Goal: Task Accomplishment & Management: Complete application form

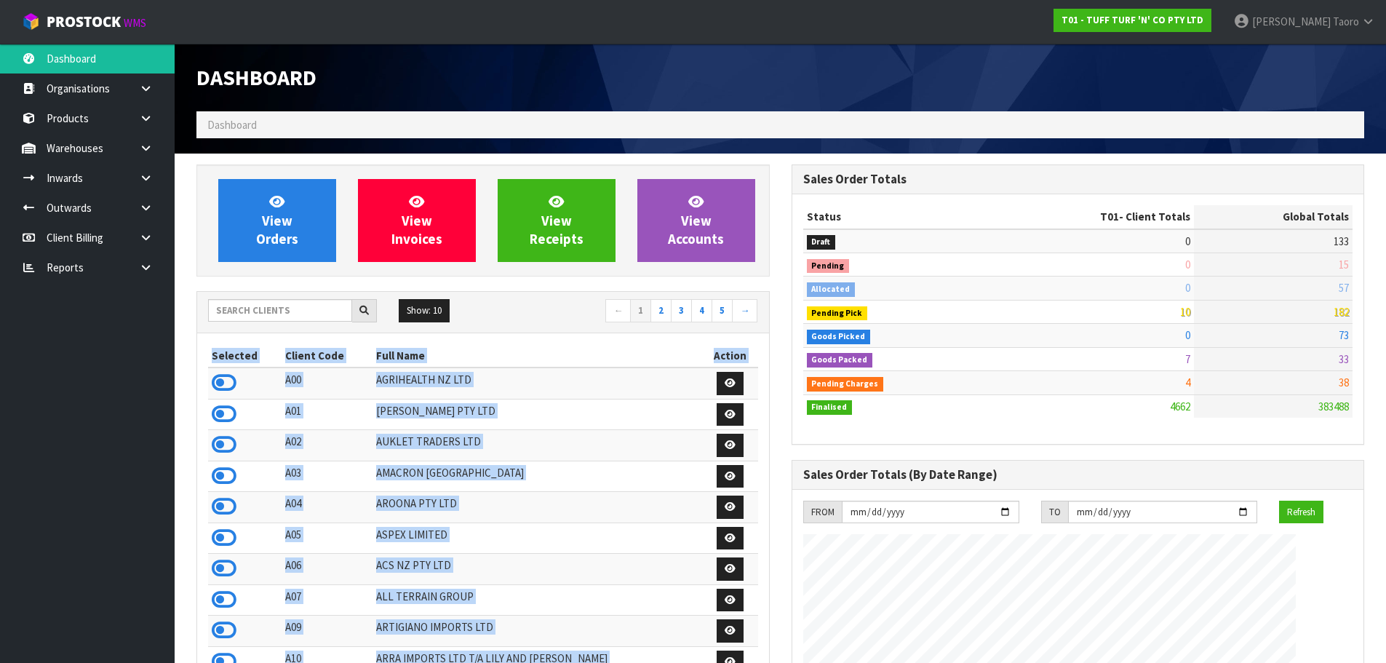
scroll to position [1102, 594]
click at [594, 421] on td "[PERSON_NAME] PTY LTD" at bounding box center [538, 414] width 330 height 31
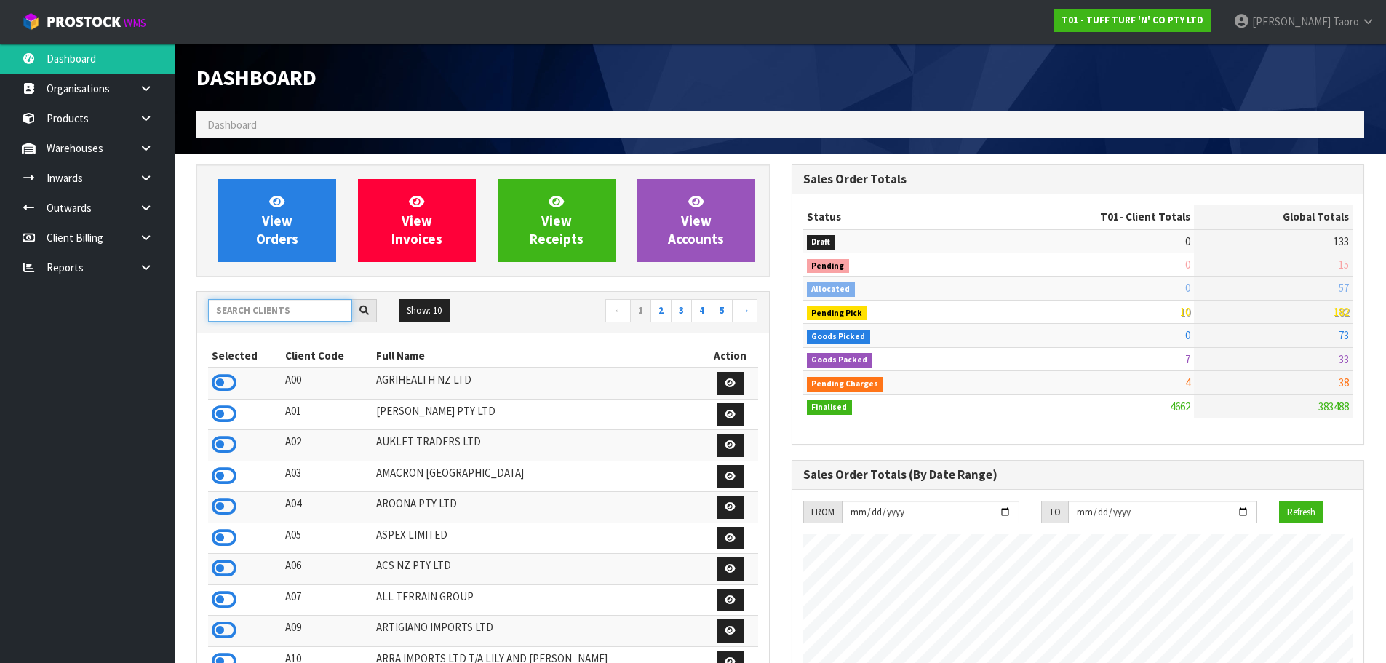
click at [300, 315] on input "text" at bounding box center [280, 310] width 144 height 23
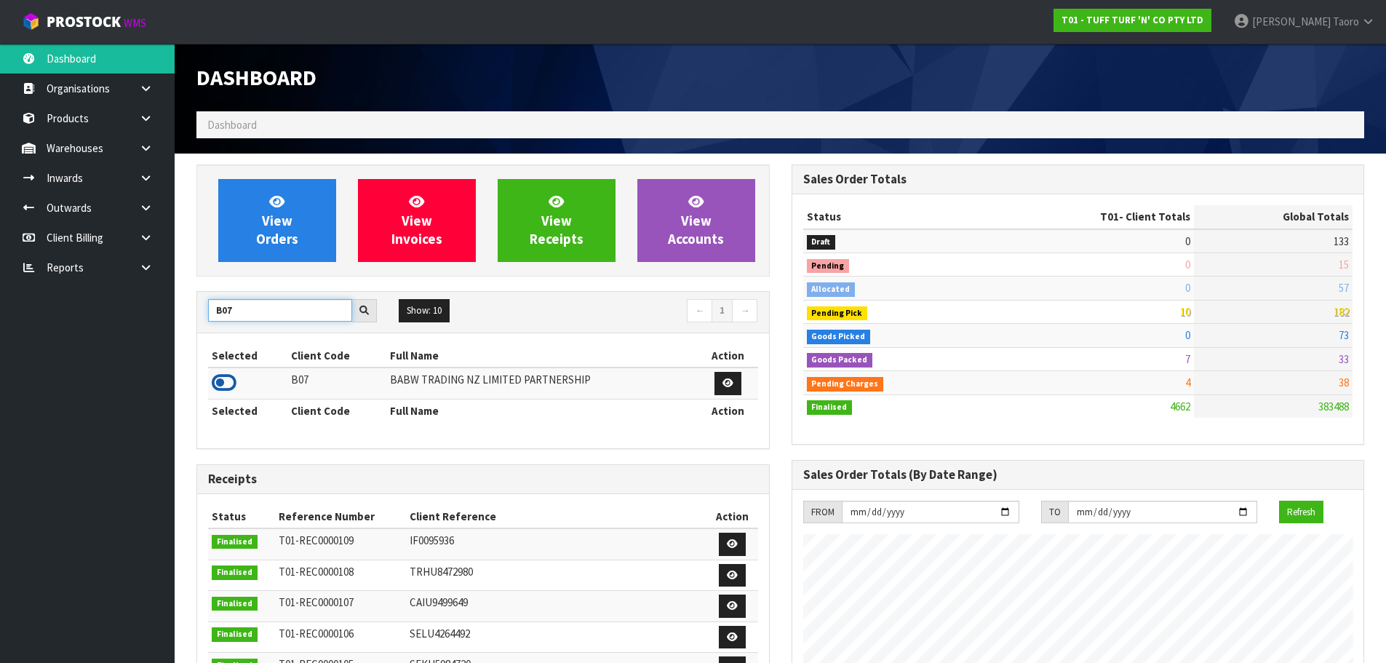
type input "B07"
click at [224, 379] on icon at bounding box center [224, 383] width 25 height 22
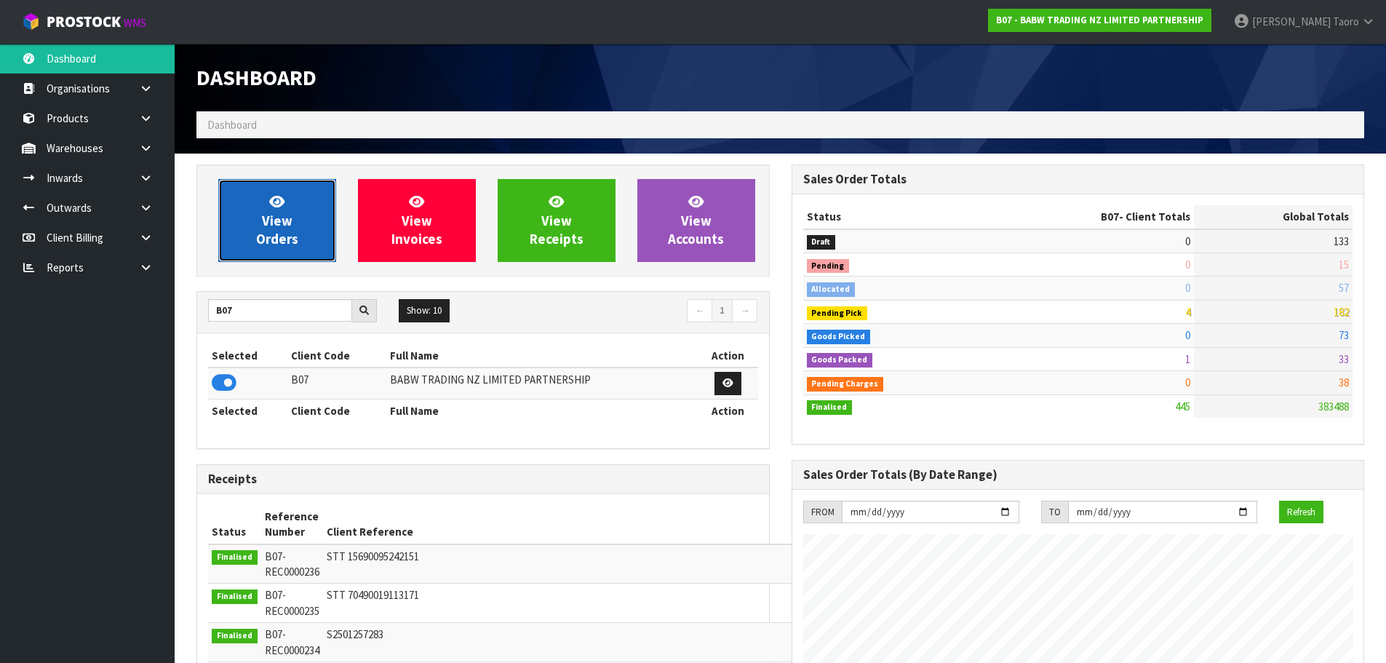
click at [260, 215] on link "View Orders" at bounding box center [277, 220] width 118 height 83
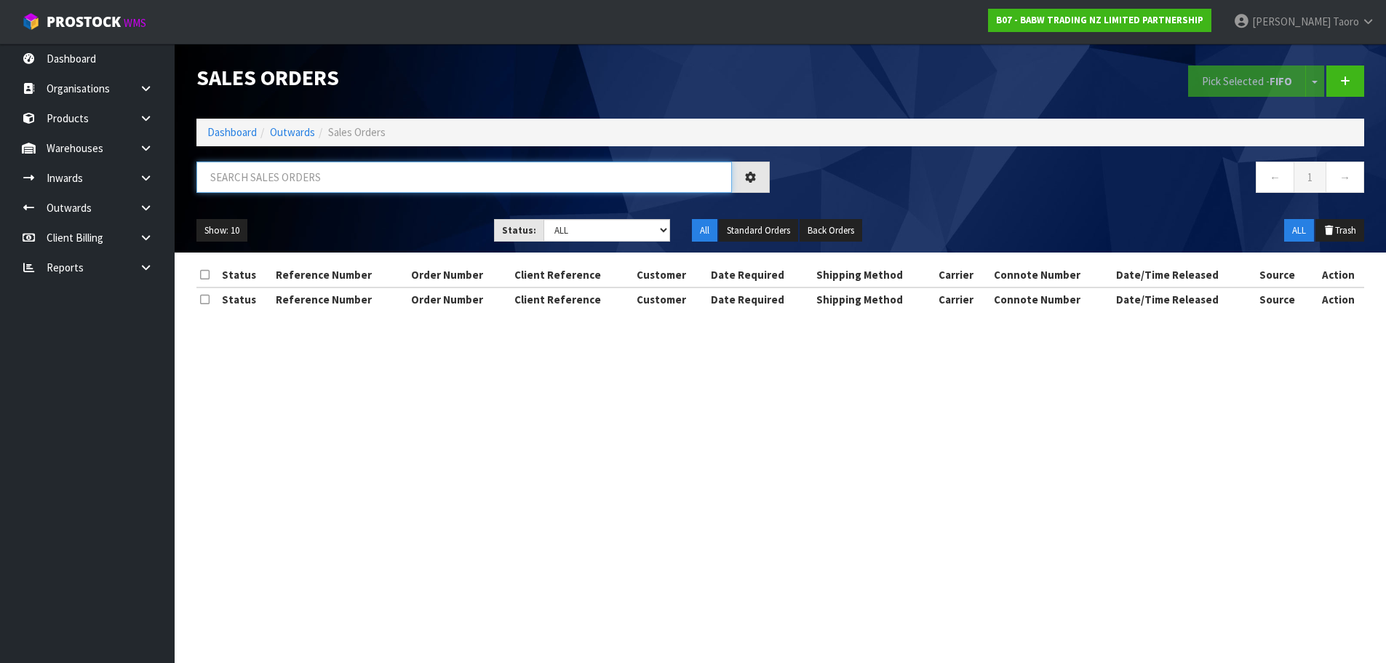
click at [298, 182] on input "text" at bounding box center [463, 177] width 535 height 31
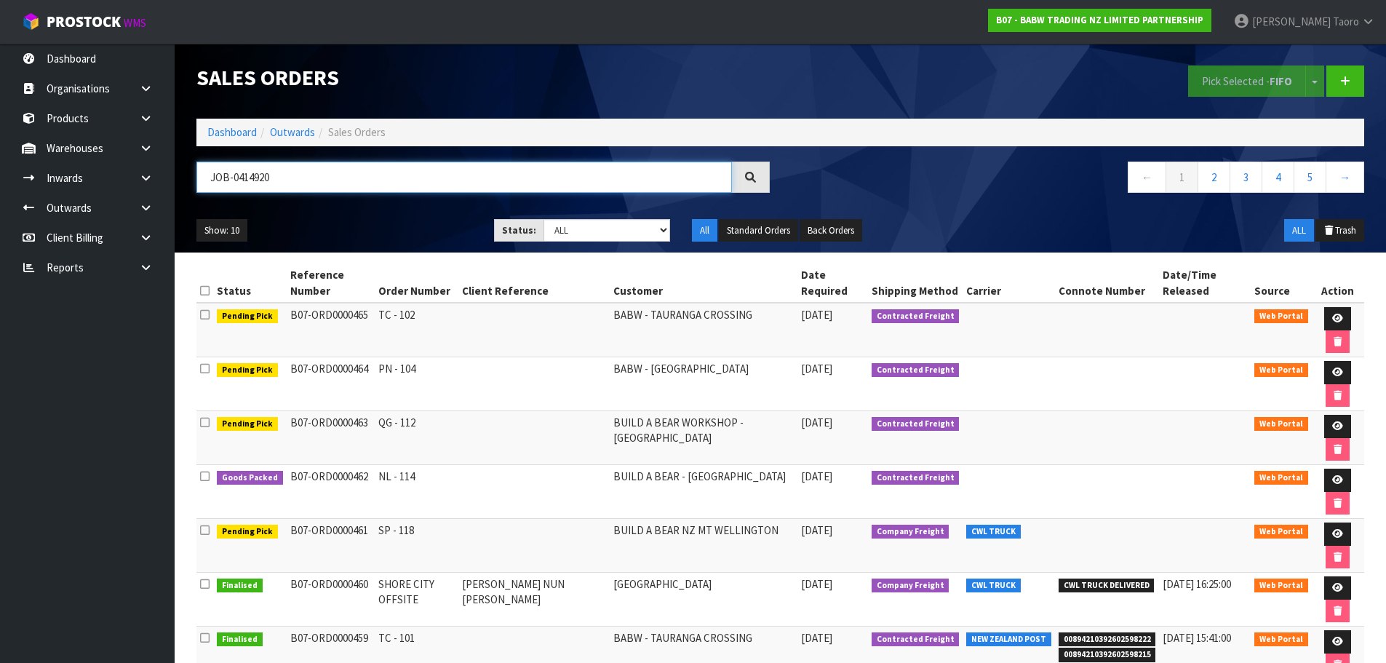
type input "JOB-0414920"
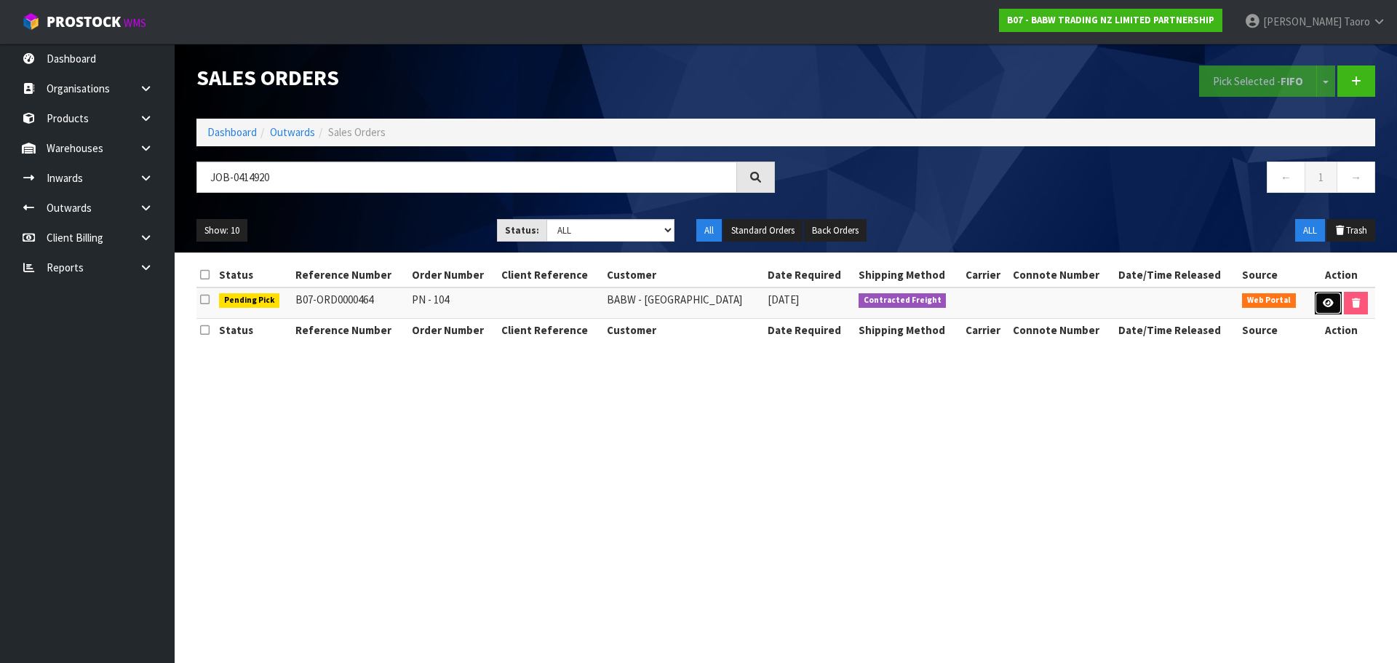
click at [1323, 300] on icon at bounding box center [1328, 302] width 11 height 9
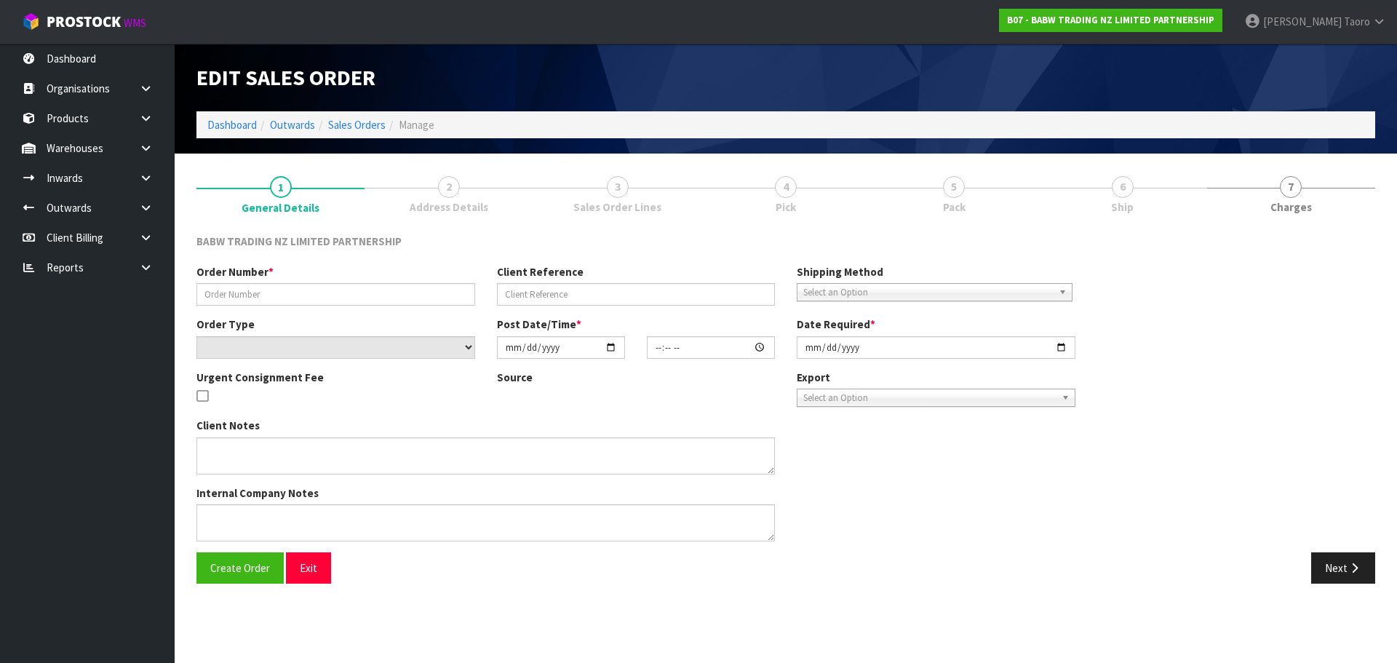
type input "PN - 104"
select select "number:0"
type input "[DATE]"
type input "15:41:00.000"
type input "[DATE]"
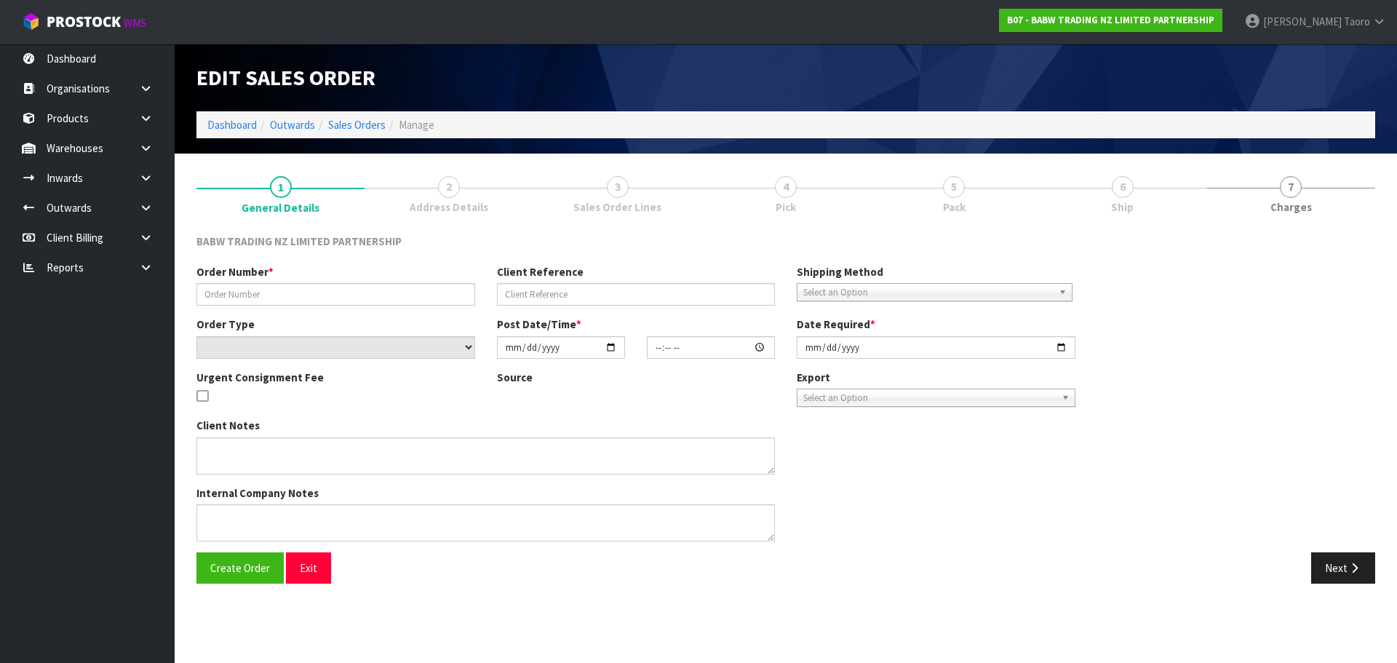
type textarea "CONTACT AS FOLLOWS: TE ARAWA AKURANGI [PHONE_NUMBER]"
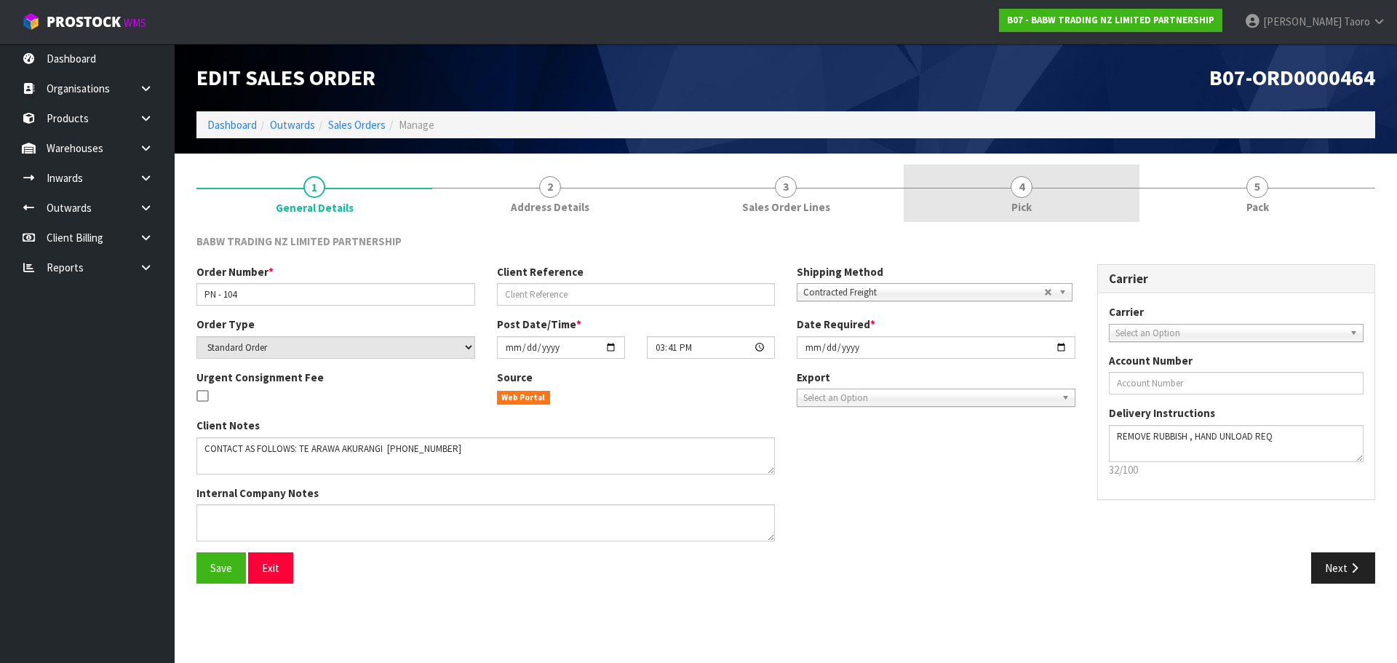
click at [1063, 196] on link "4 Pick" at bounding box center [1022, 192] width 236 height 57
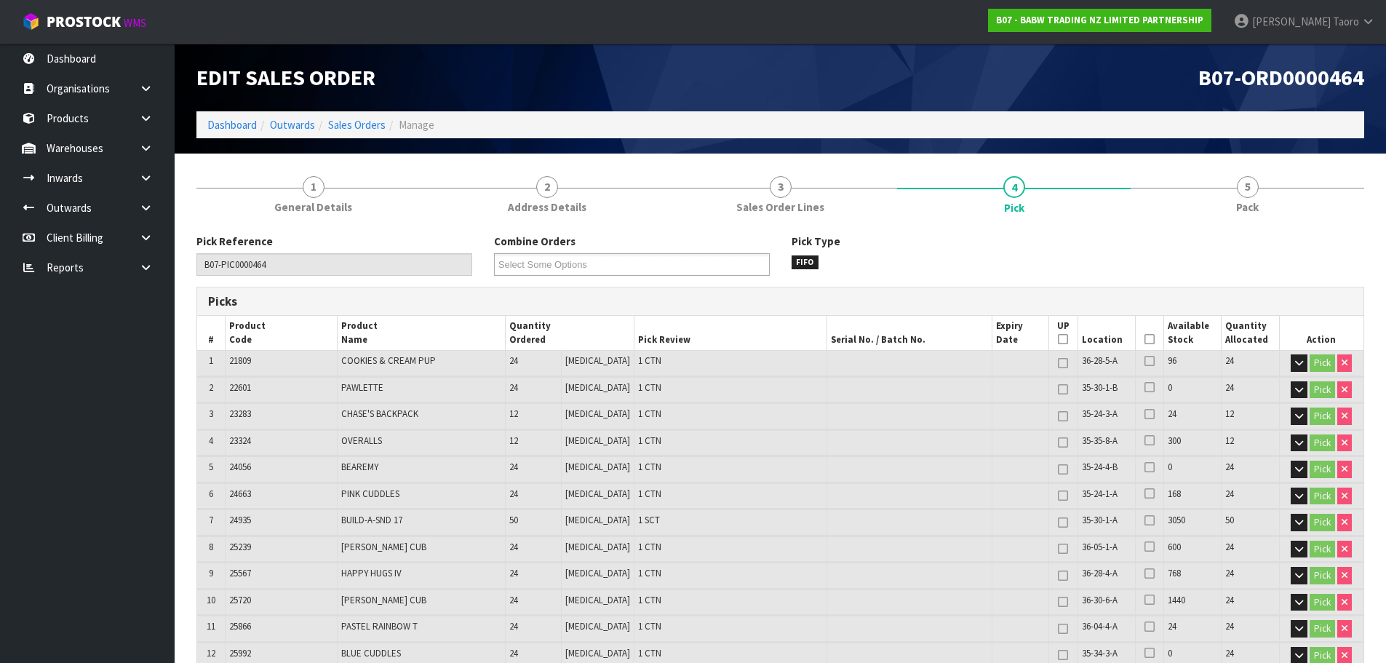
click at [1144, 339] on icon at bounding box center [1149, 339] width 10 height 1
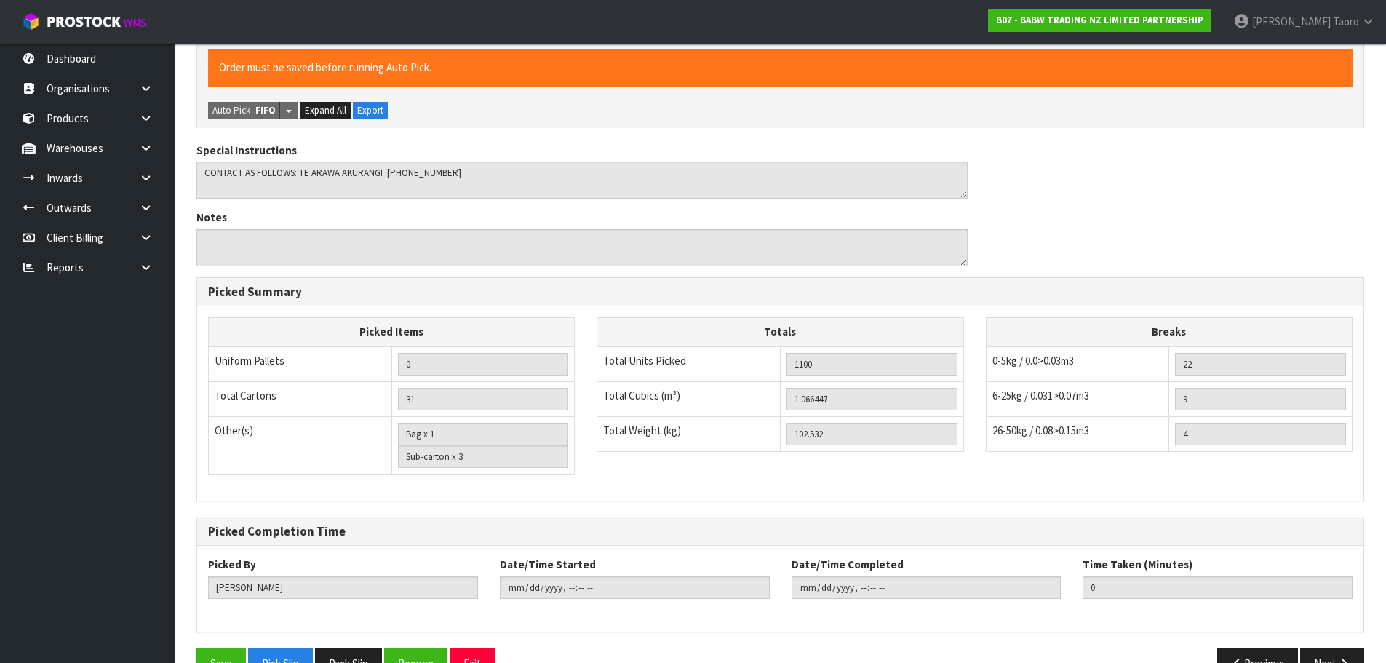
scroll to position [1249, 0]
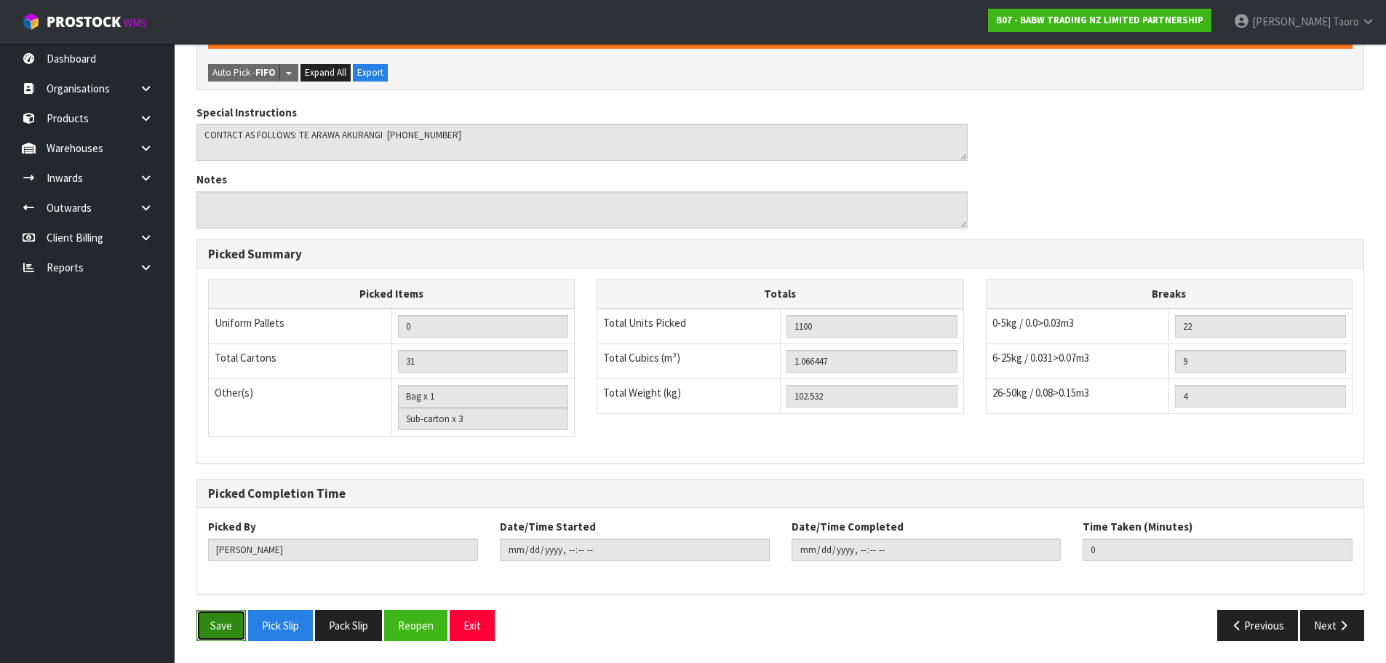
click at [220, 618] on button "Save" at bounding box center [220, 625] width 49 height 31
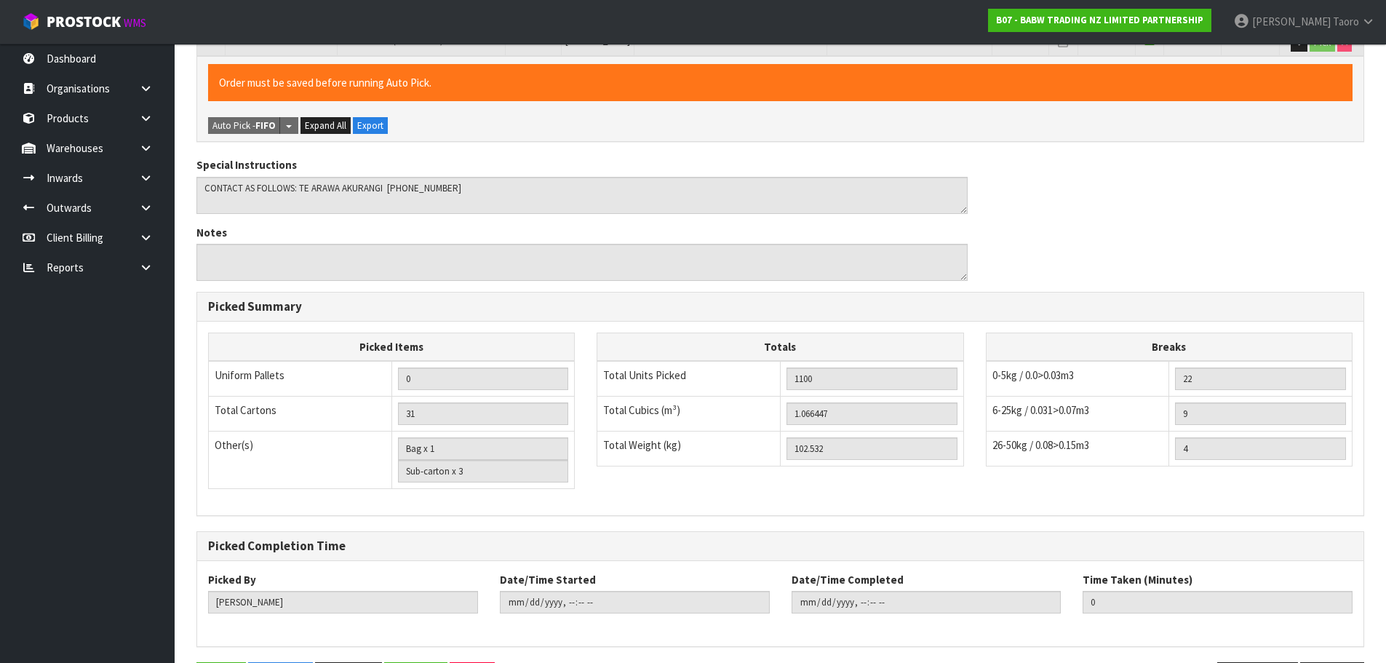
scroll to position [0, 0]
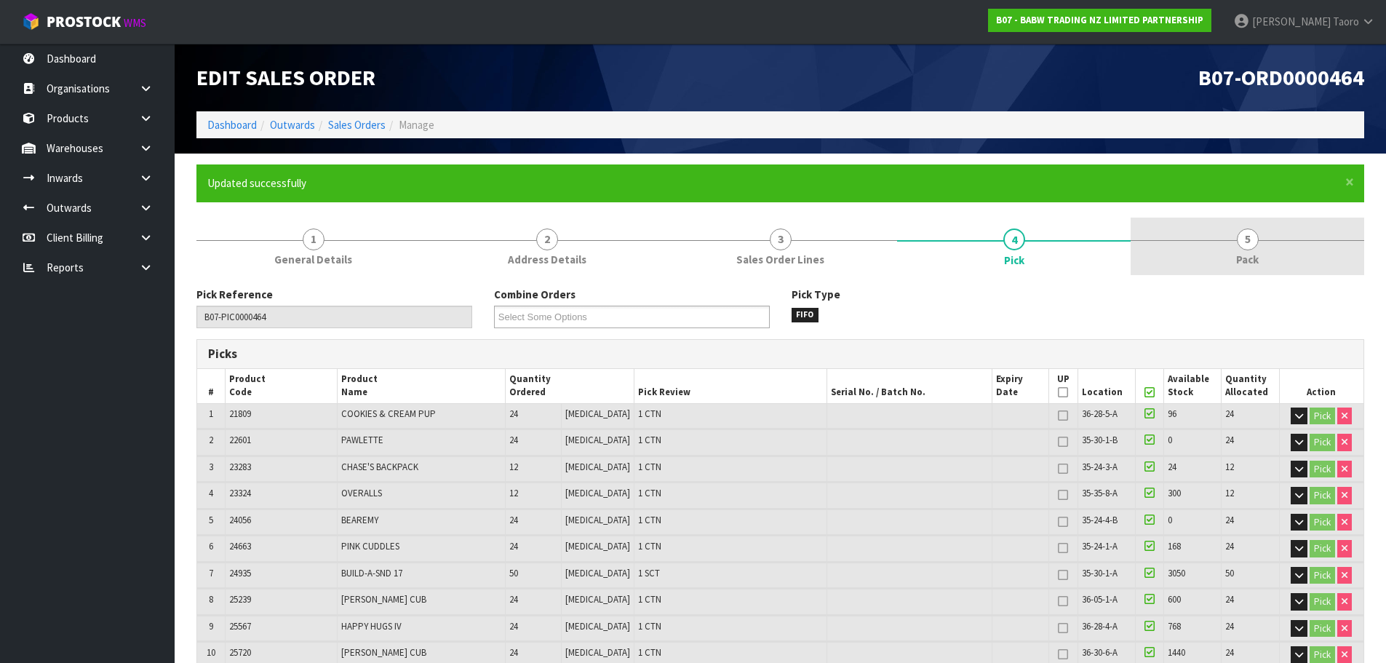
type input "[PERSON_NAME]"
type input "[DATE]T10:57:31"
click at [1283, 240] on div at bounding box center [1248, 240] width 234 height 1
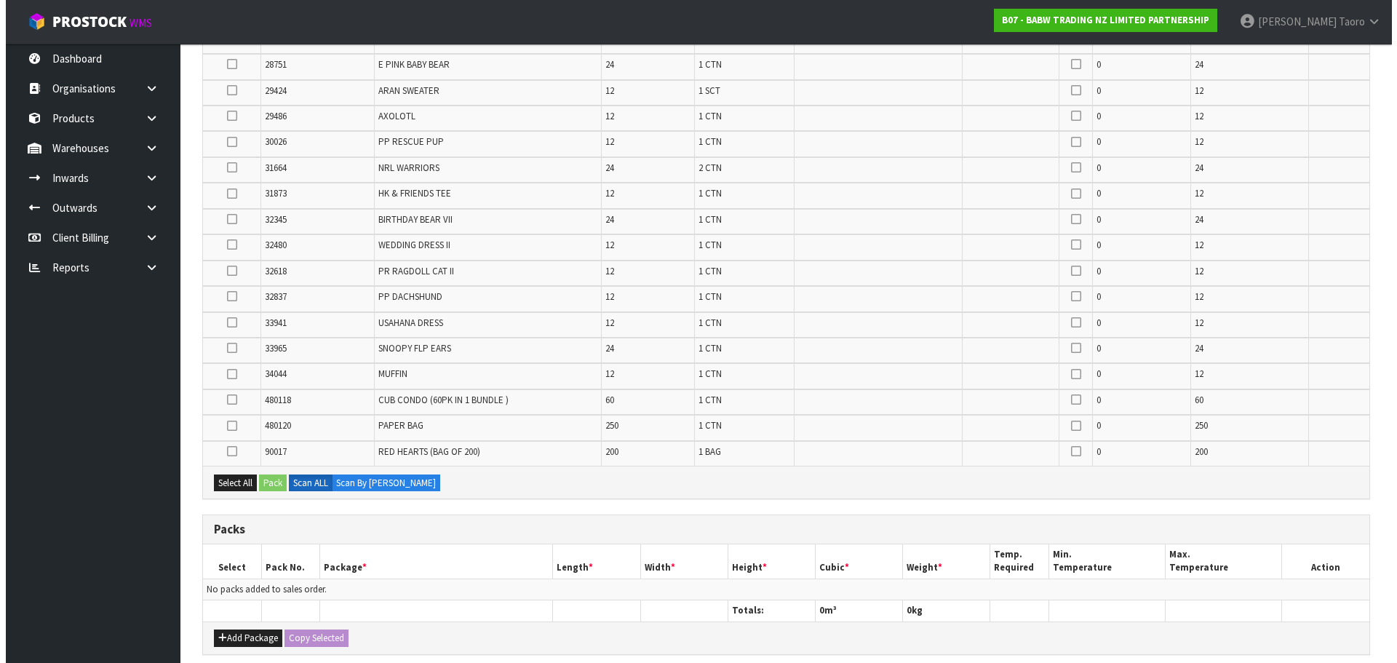
scroll to position [1062, 0]
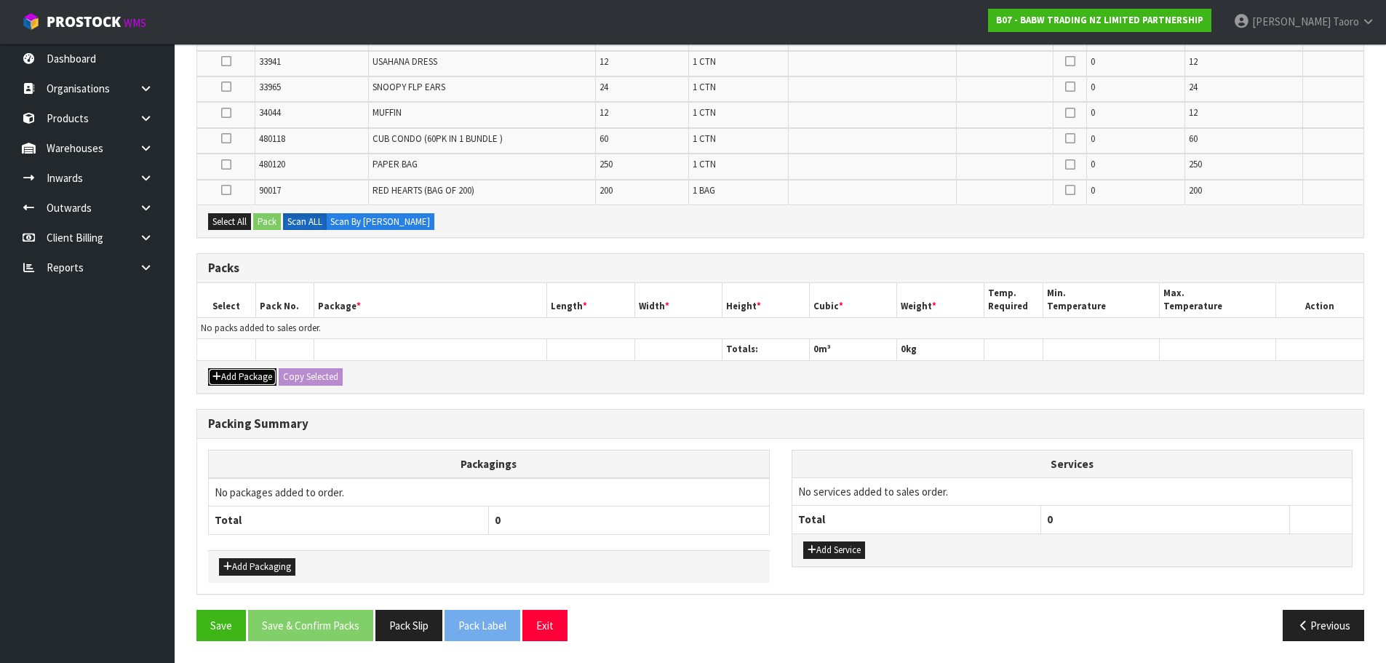
click at [249, 374] on button "Add Package" at bounding box center [242, 376] width 68 height 17
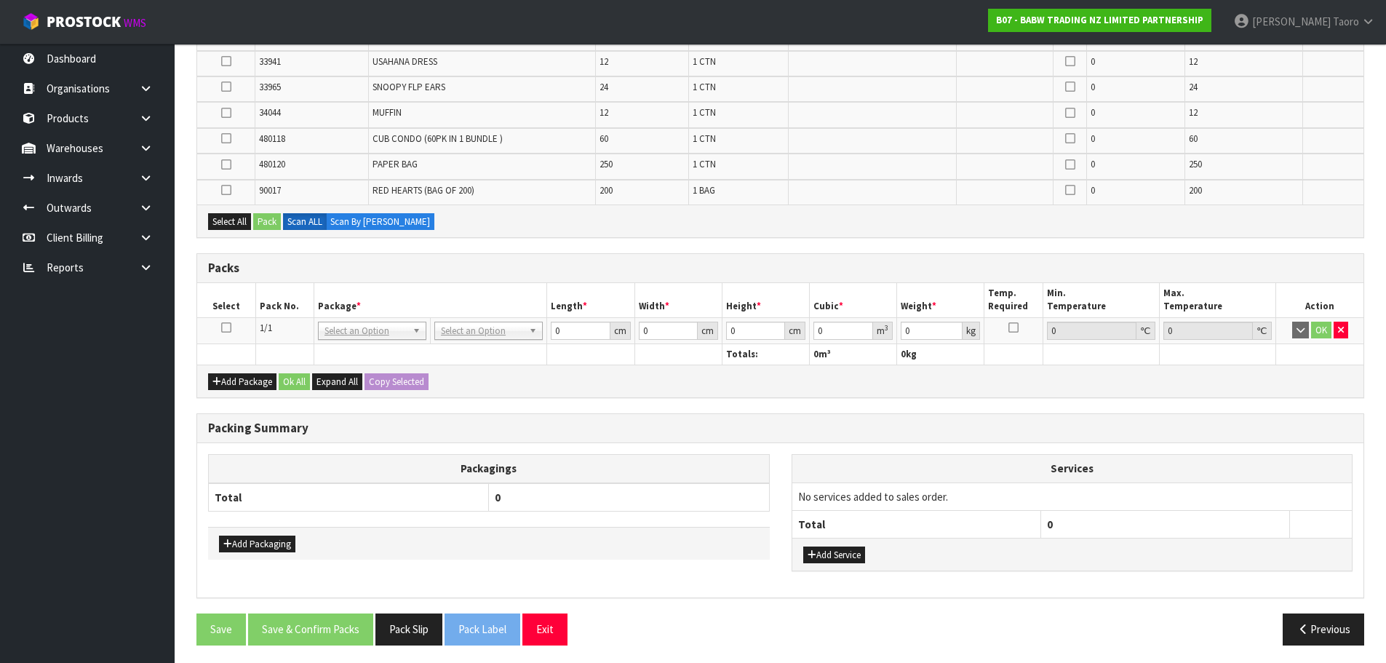
click at [222, 327] on icon at bounding box center [226, 327] width 10 height 1
drag, startPoint x: 226, startPoint y: 218, endPoint x: 243, endPoint y: 224, distance: 18.4
click at [226, 218] on button "Select All" at bounding box center [229, 221] width 43 height 17
click at [273, 227] on button "Pack" at bounding box center [267, 221] width 28 height 17
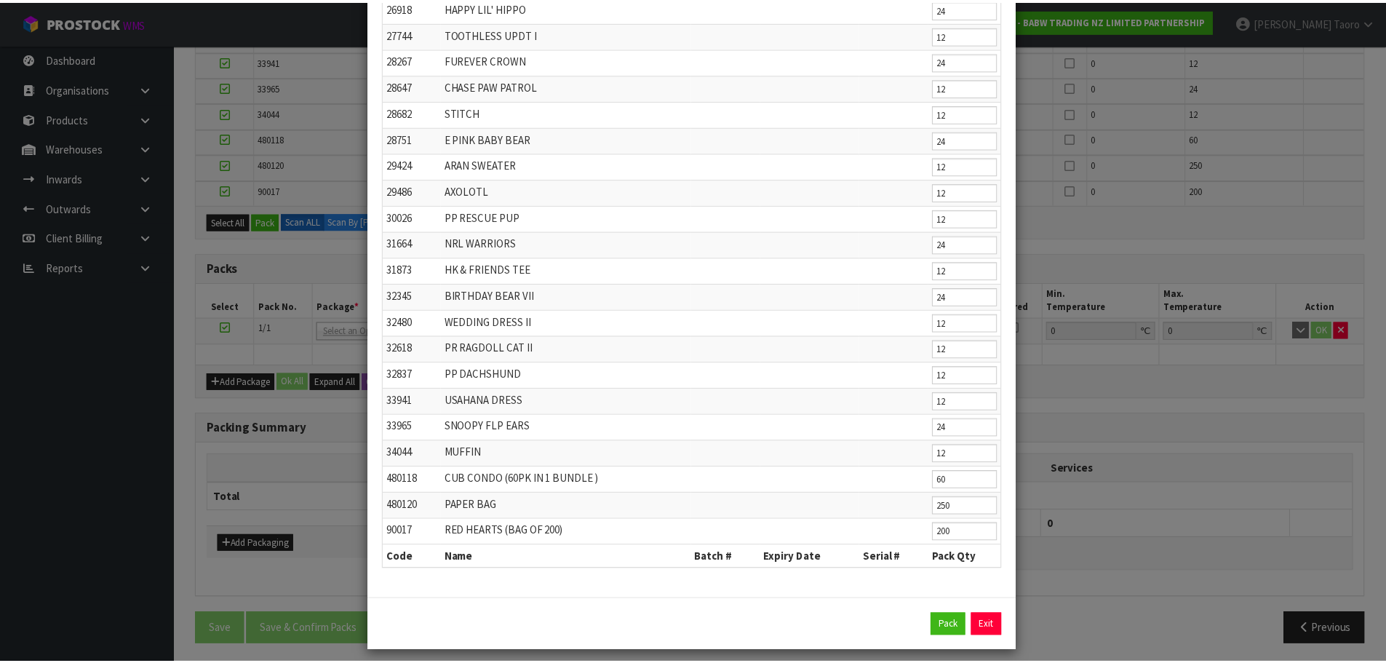
scroll to position [468, 0]
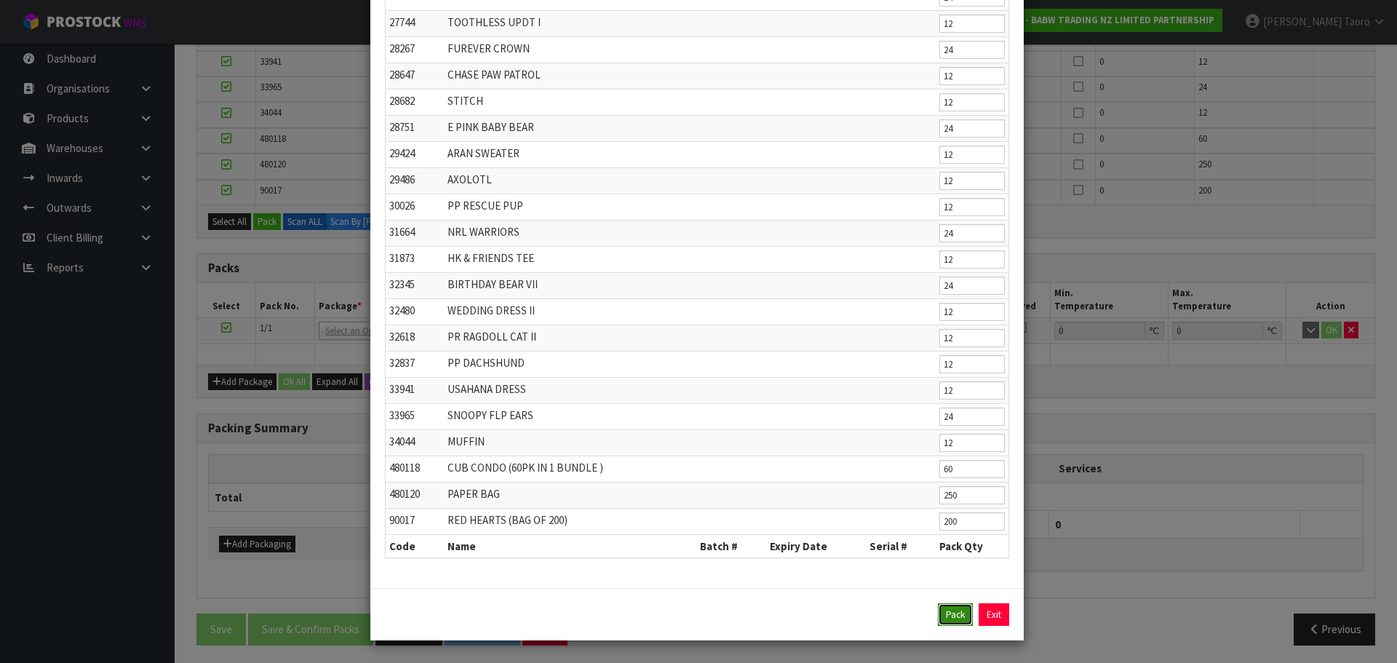
click at [953, 611] on button "Pack" at bounding box center [955, 614] width 35 height 23
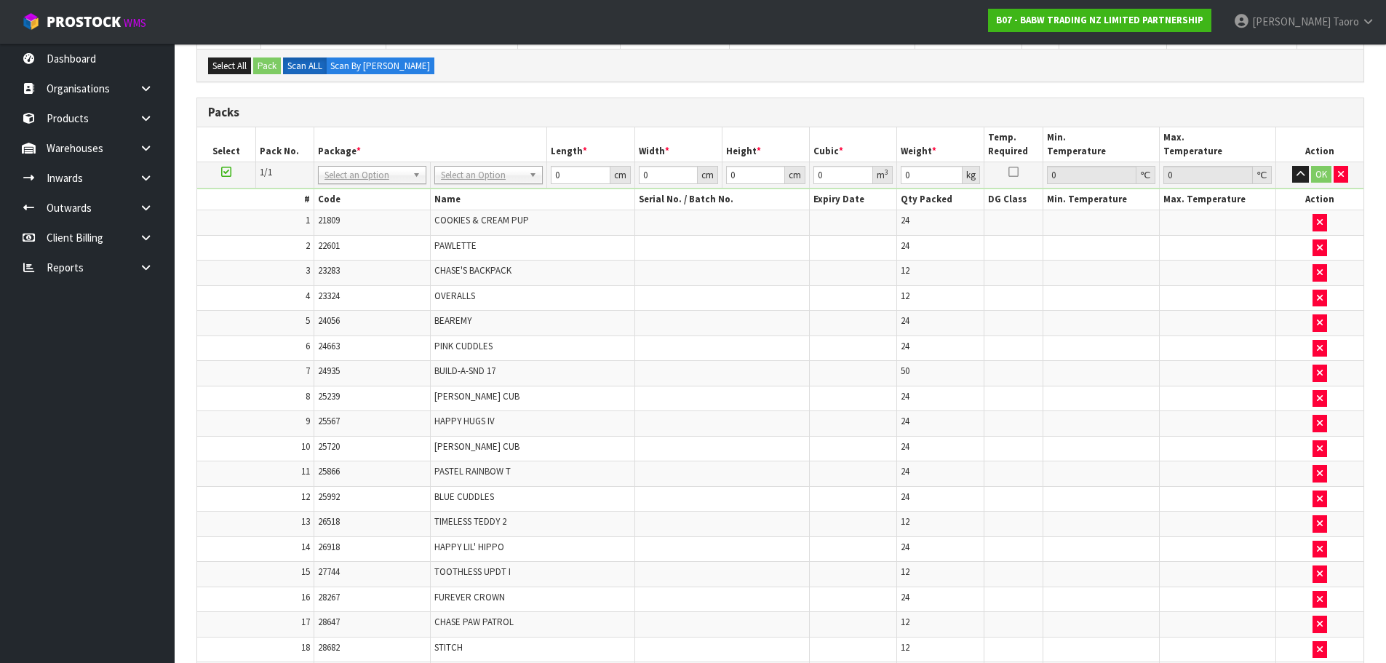
scroll to position [116, 0]
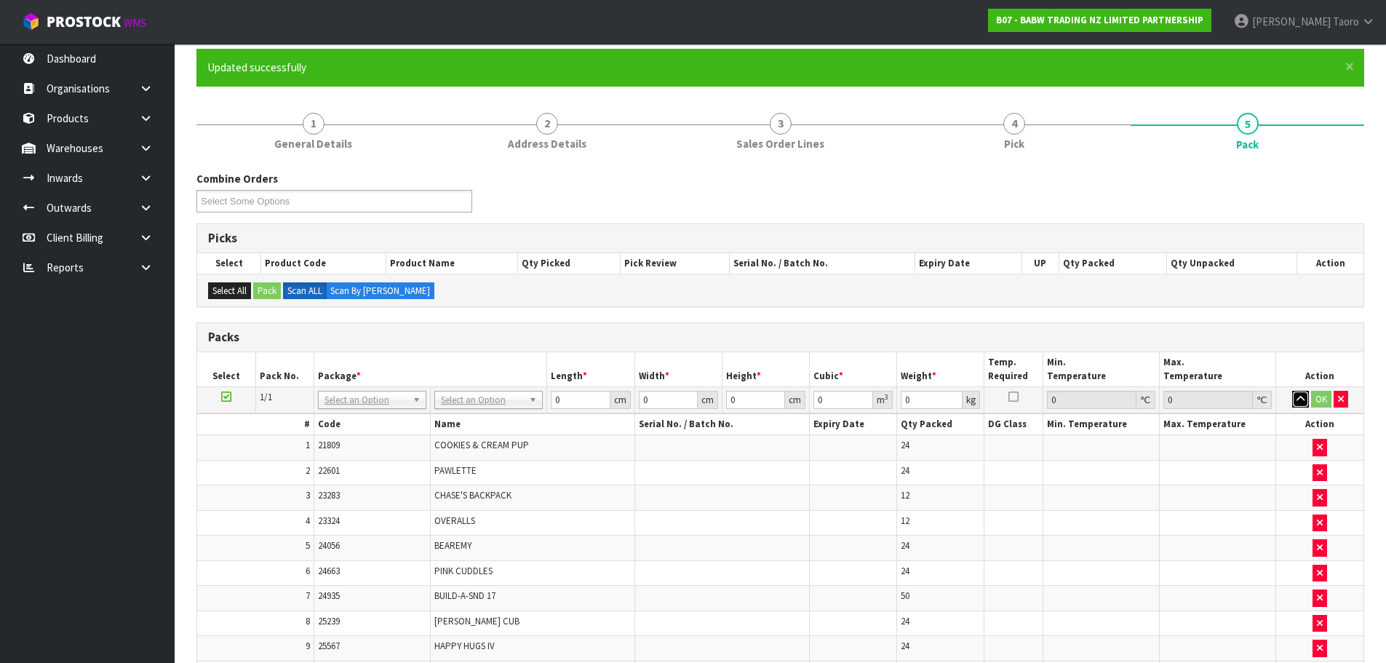
click at [1297, 403] on icon "button" at bounding box center [1301, 398] width 8 height 9
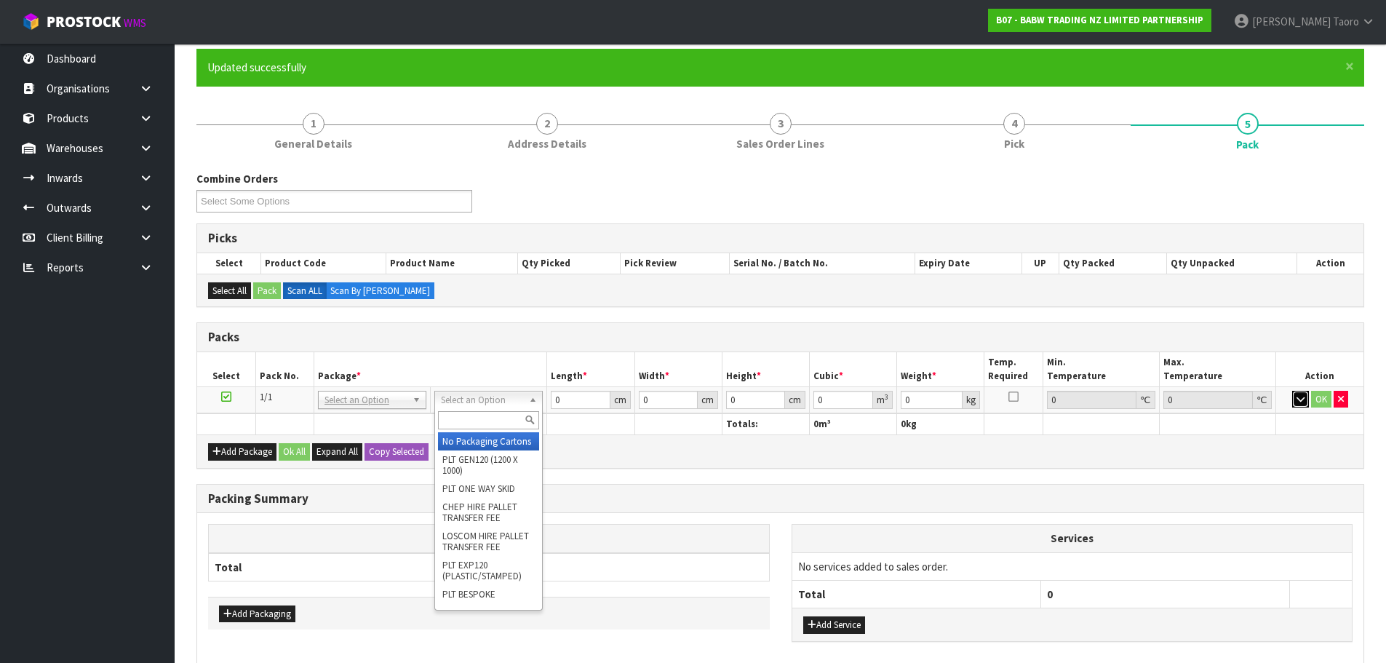
drag, startPoint x: 511, startPoint y: 398, endPoint x: 500, endPoint y: 443, distance: 46.6
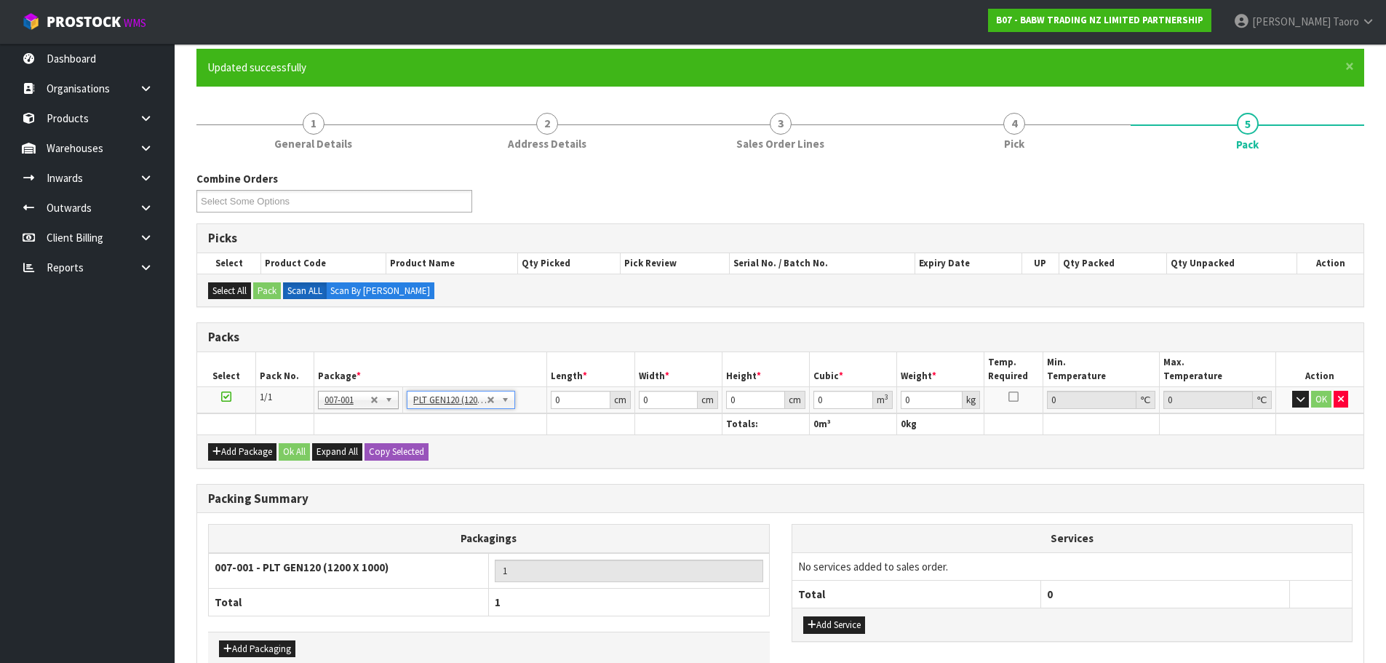
type input "120"
type input "100"
type input "102.532"
click at [576, 400] on input "120" at bounding box center [580, 400] width 59 height 18
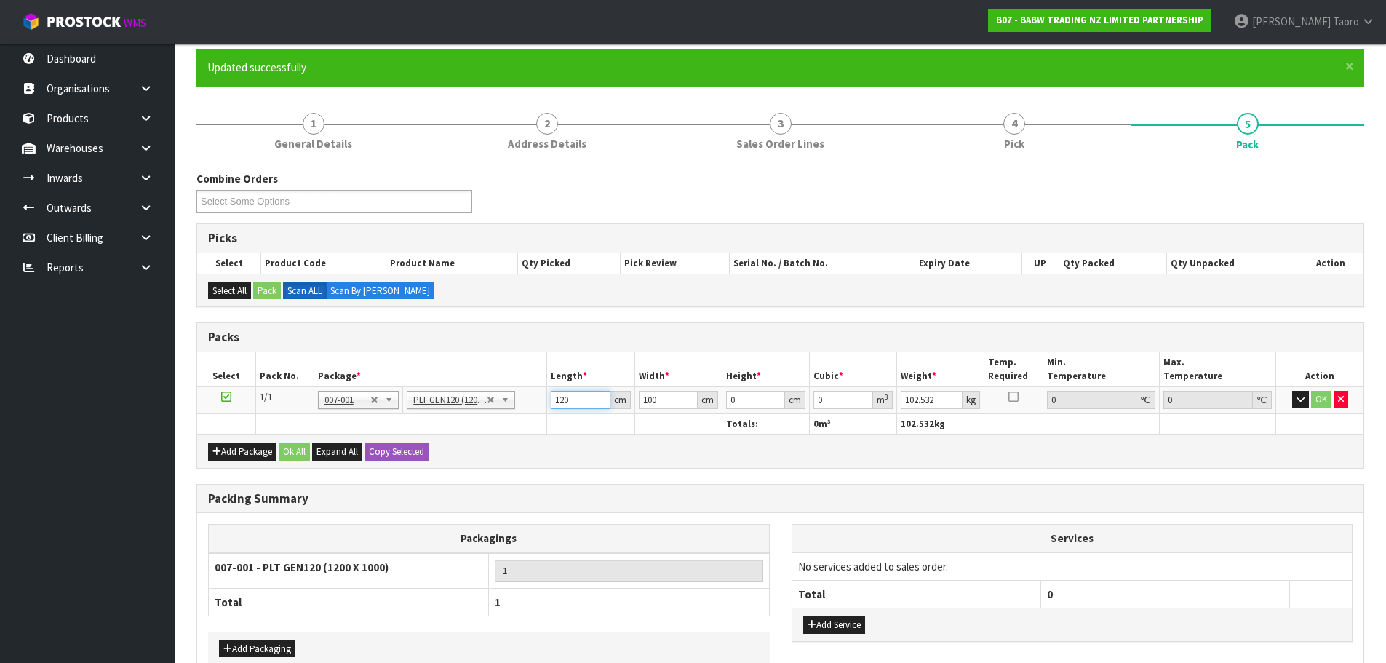
click at [576, 400] on input "120" at bounding box center [580, 400] width 59 height 18
type input "121"
type input "100"
type input "1"
type input "0.0121"
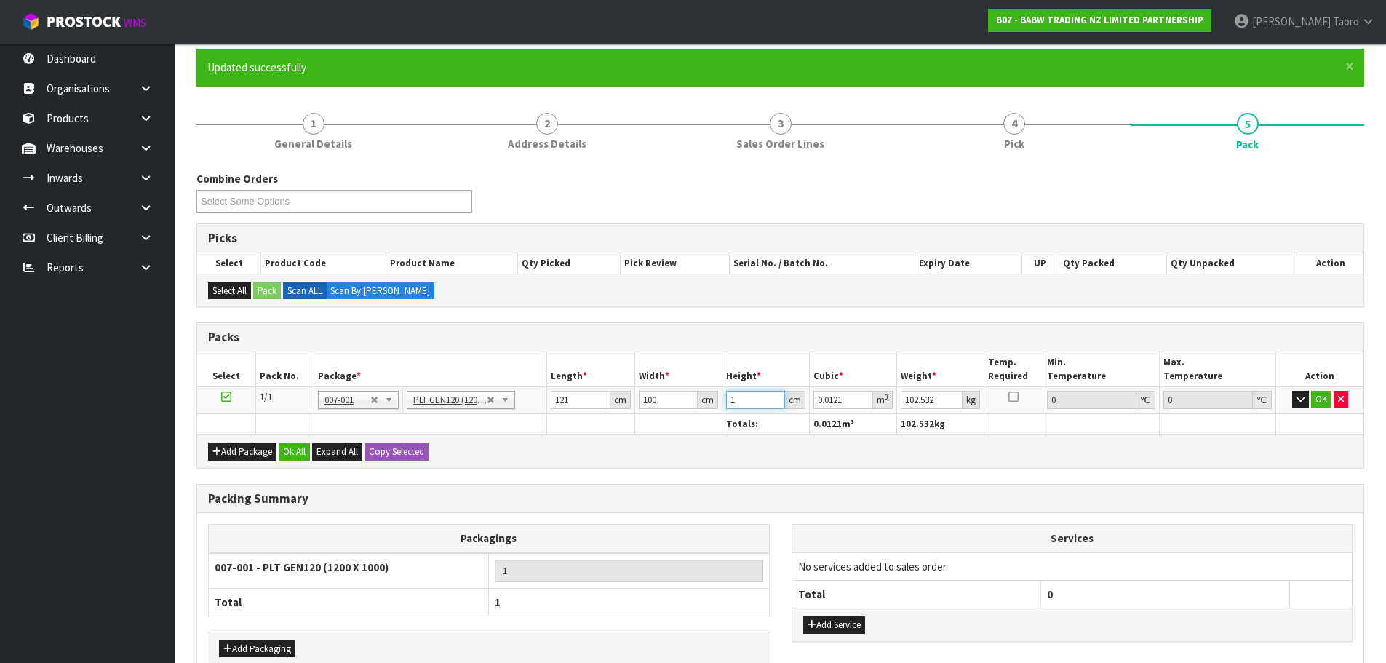
type input "12"
type input "0.1452"
type input "126"
type input "1.5246"
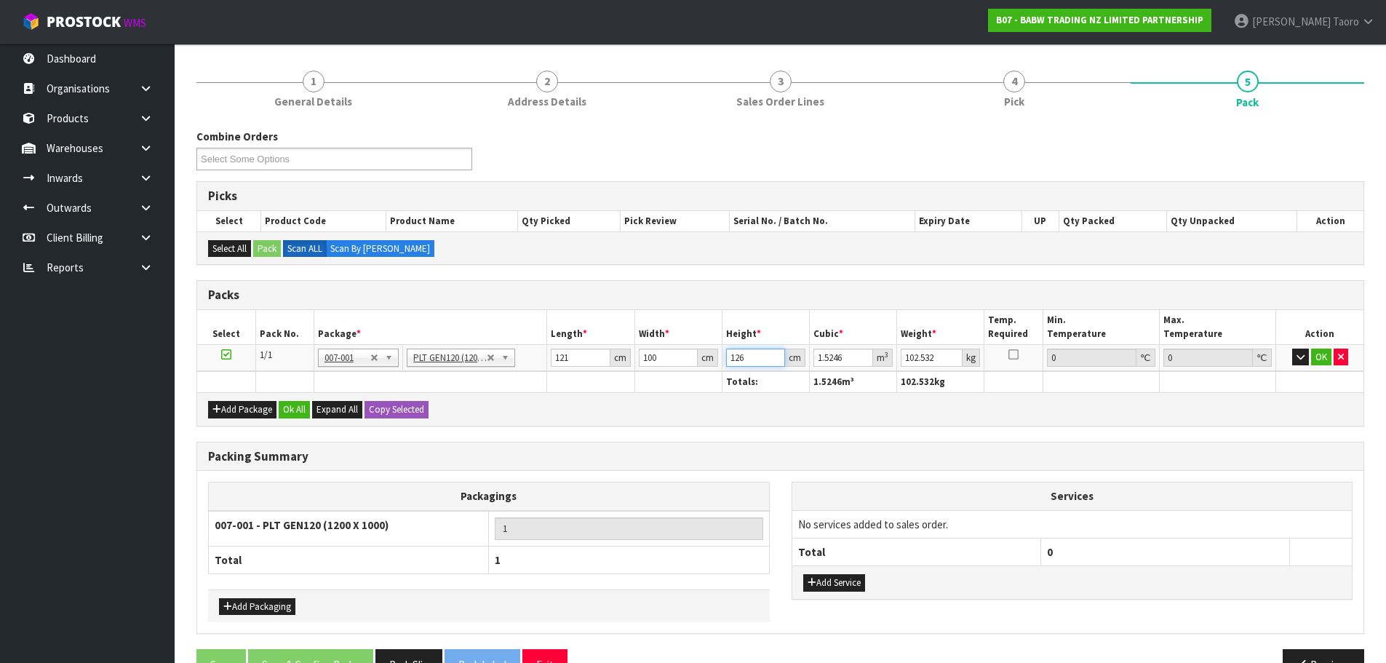
scroll to position [198, 0]
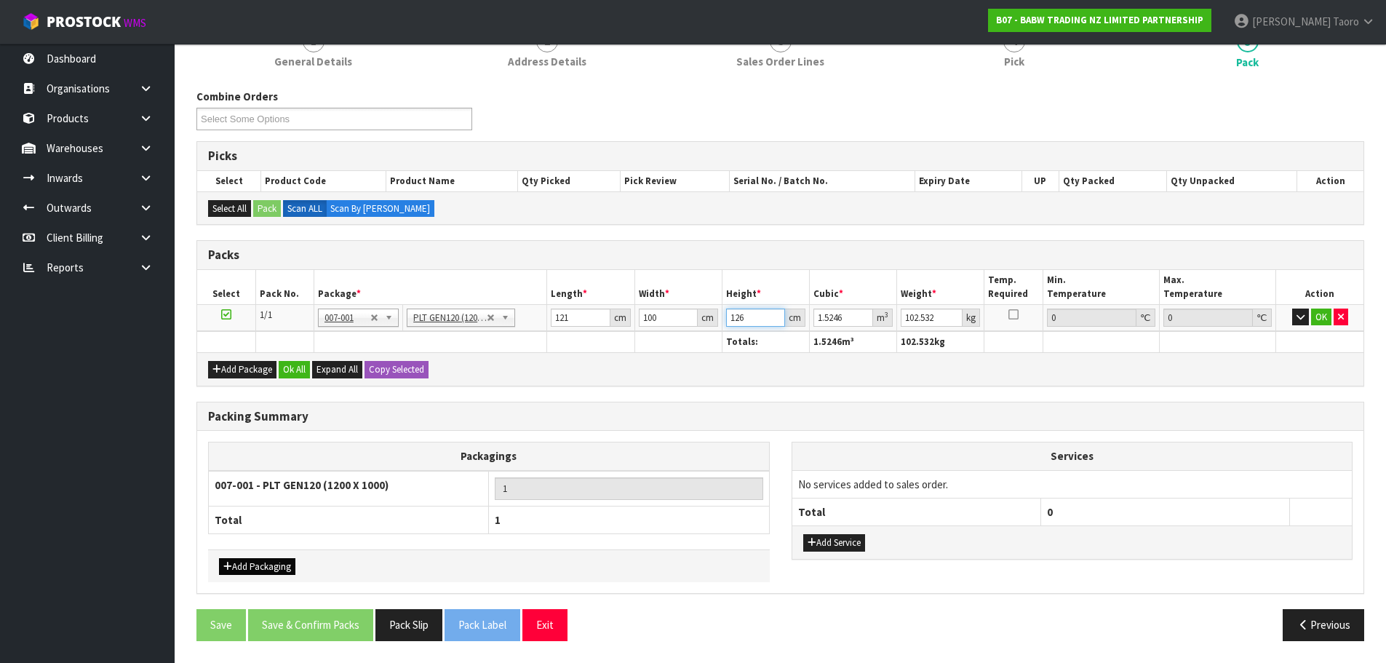
type input "126"
click at [291, 566] on button "Add Packaging" at bounding box center [257, 566] width 76 height 17
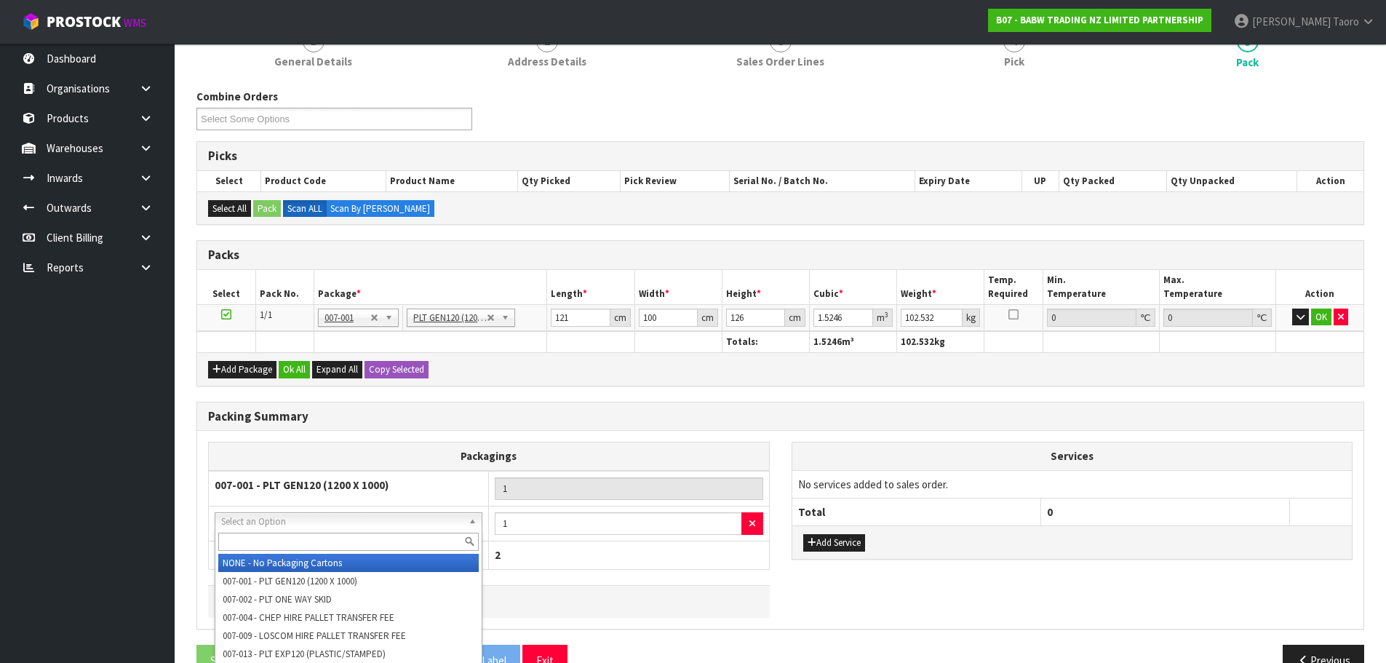
click at [319, 533] on input "text" at bounding box center [348, 542] width 260 height 18
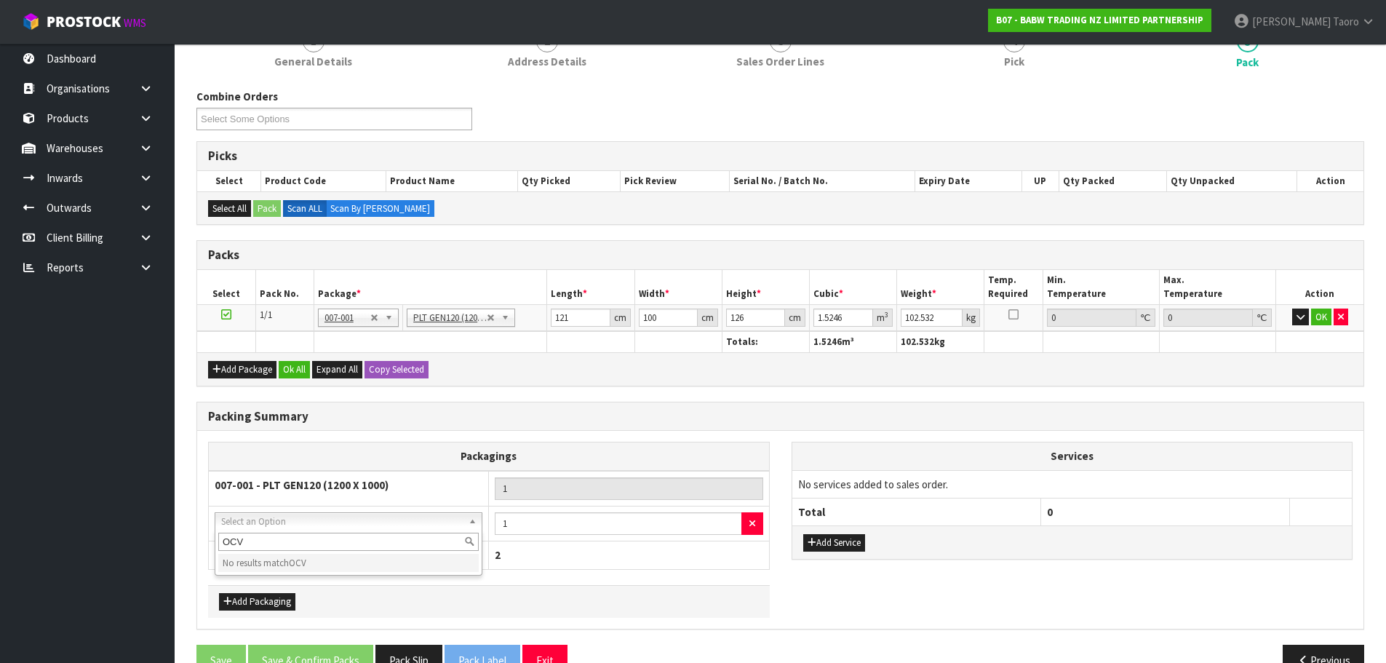
type input "OC"
click at [303, 370] on button "Ok All" at bounding box center [294, 369] width 31 height 17
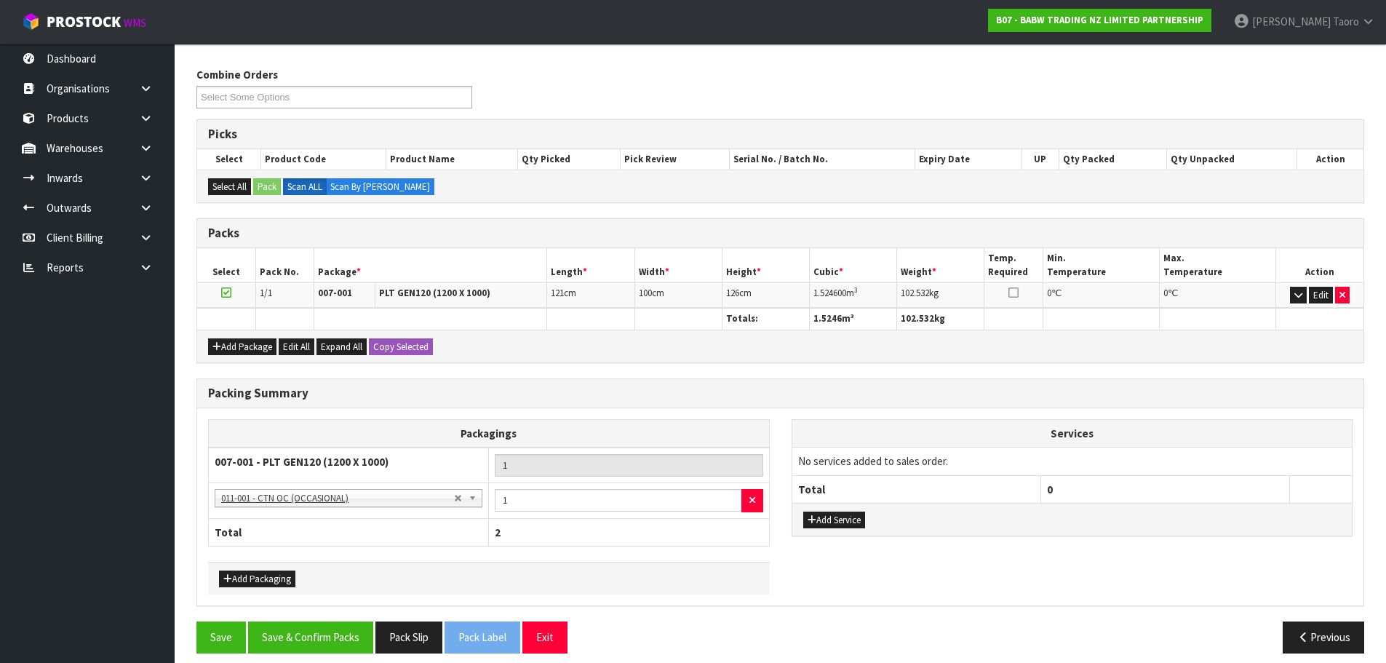
scroll to position [232, 0]
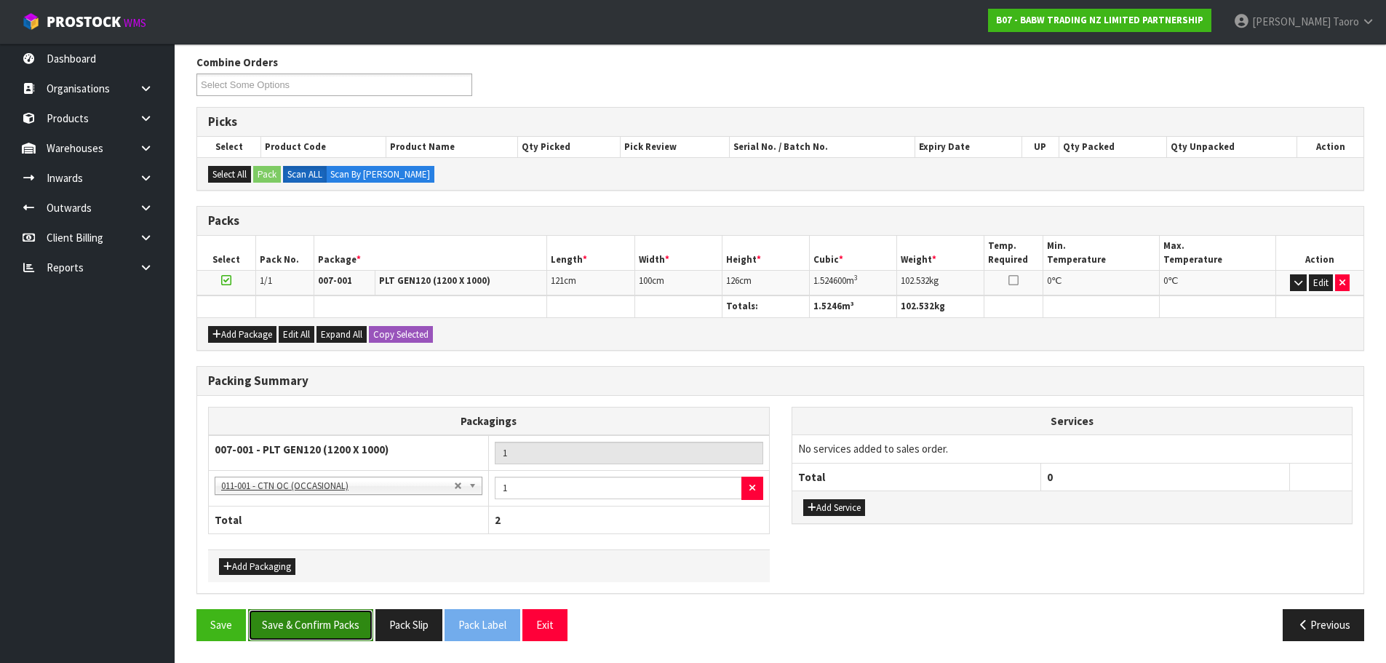
click at [314, 626] on button "Save & Confirm Packs" at bounding box center [310, 624] width 125 height 31
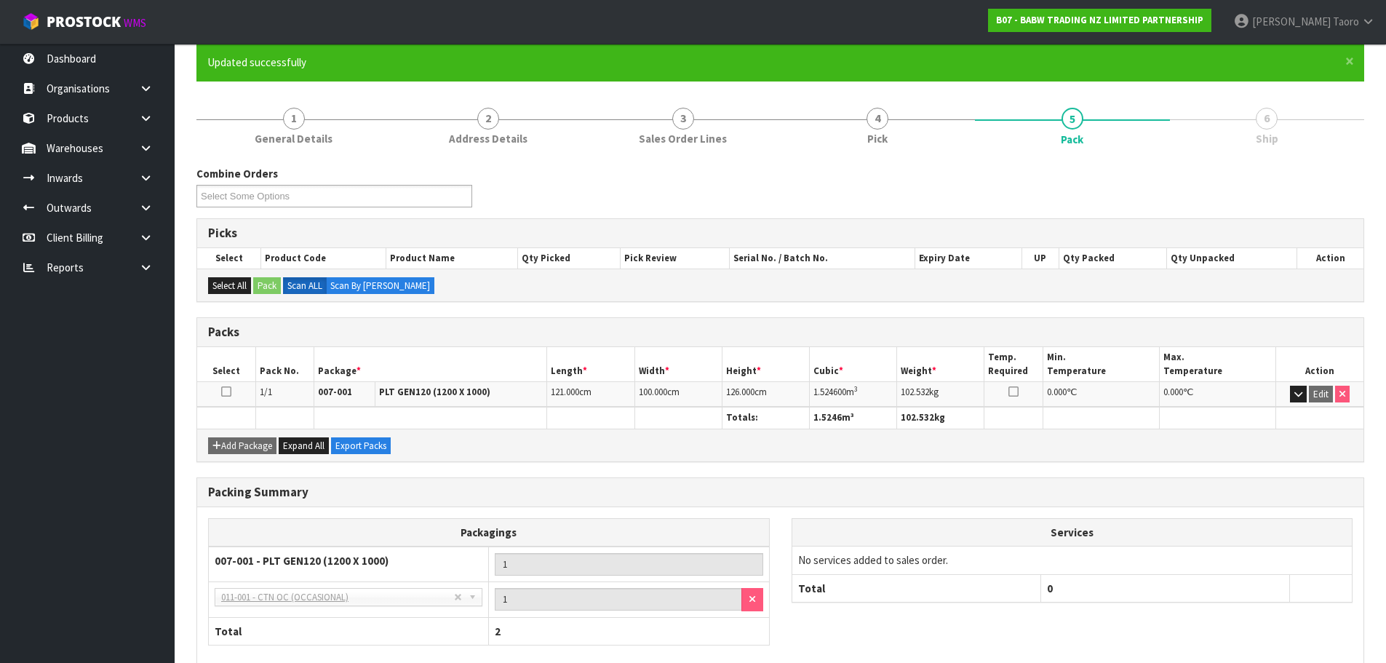
scroll to position [199, 0]
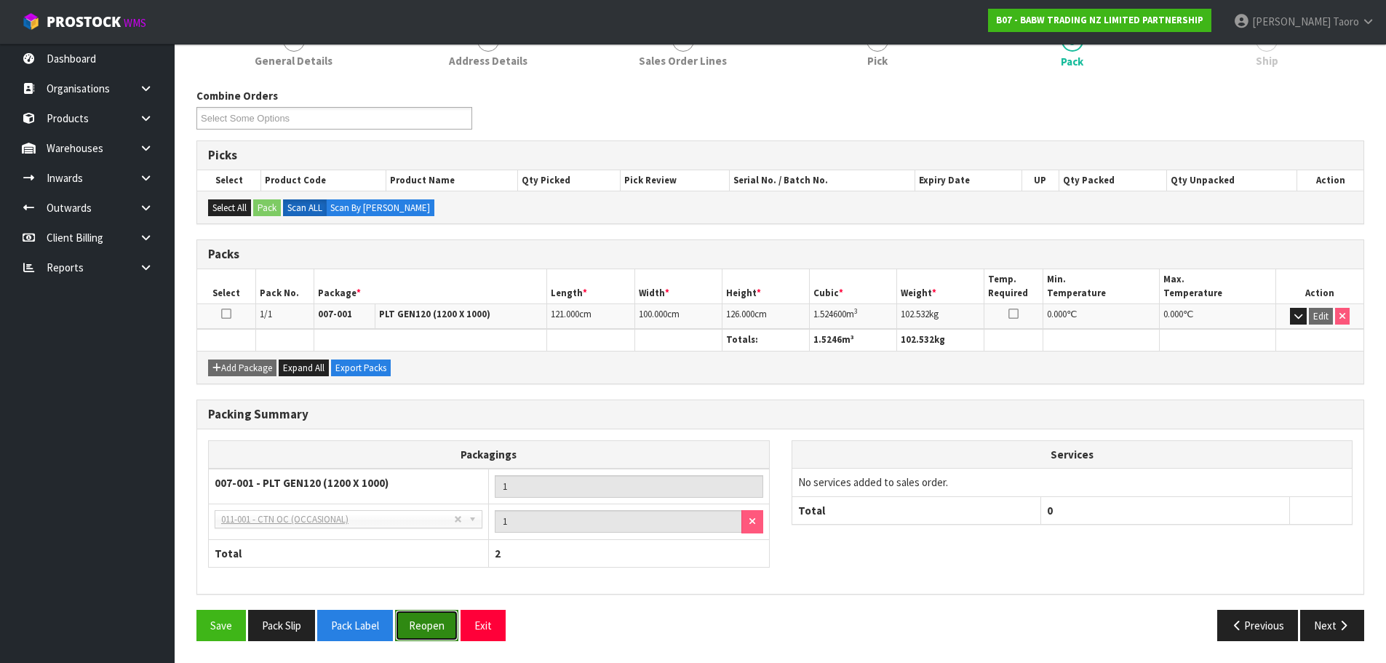
click at [430, 628] on button "Reopen" at bounding box center [426, 625] width 63 height 31
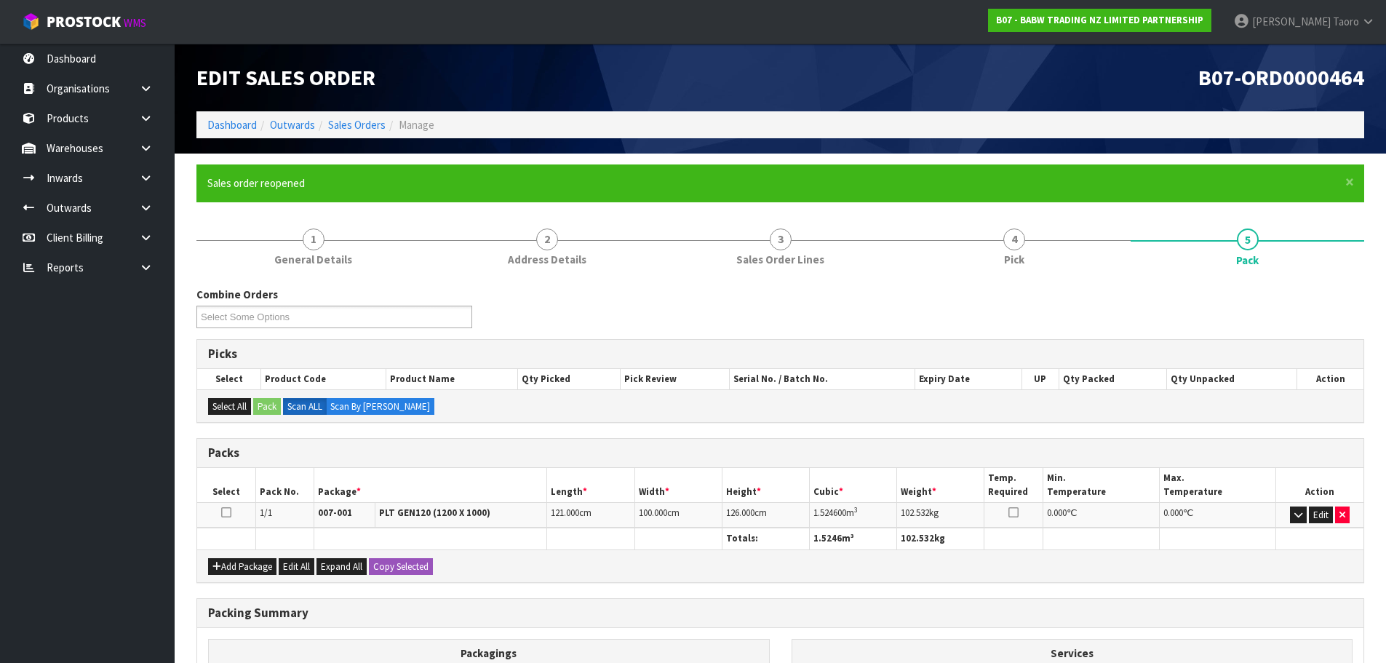
click at [446, 583] on div "Packs Select Pack No. Package * Length * Width * Height * Cubic * Weight * Temp…" at bounding box center [780, 510] width 1168 height 145
click at [446, 581] on div "Add Package Edit All Expand All Copy Selected" at bounding box center [780, 565] width 1166 height 33
click at [446, 584] on div "Combine Orders B07-ORD0000461 B07-ORD0000462 B07-ORD0000463 B07-ORD0000464 B07-…" at bounding box center [780, 585] width 1168 height 597
click at [1320, 515] on button "Edit" at bounding box center [1321, 514] width 24 height 17
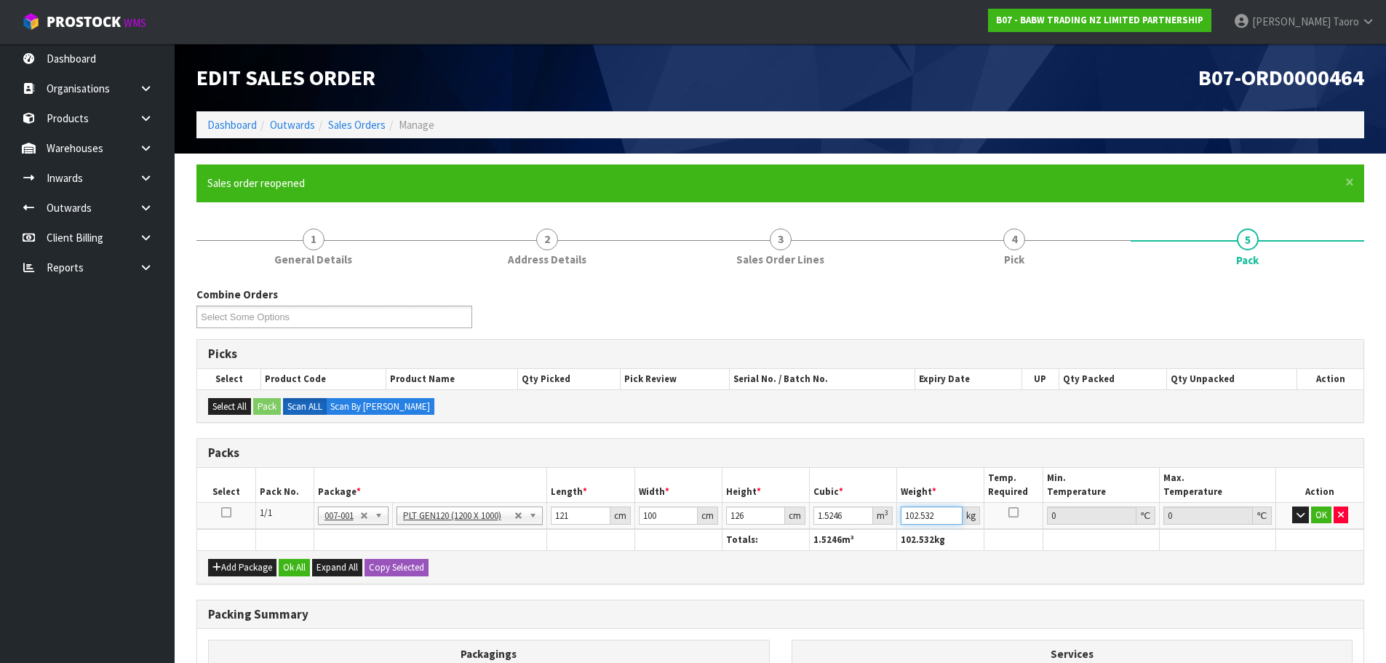
click at [909, 514] on input "102.532" at bounding box center [932, 515] width 62 height 18
type input "159"
click at [1326, 511] on button "OK" at bounding box center [1321, 514] width 20 height 17
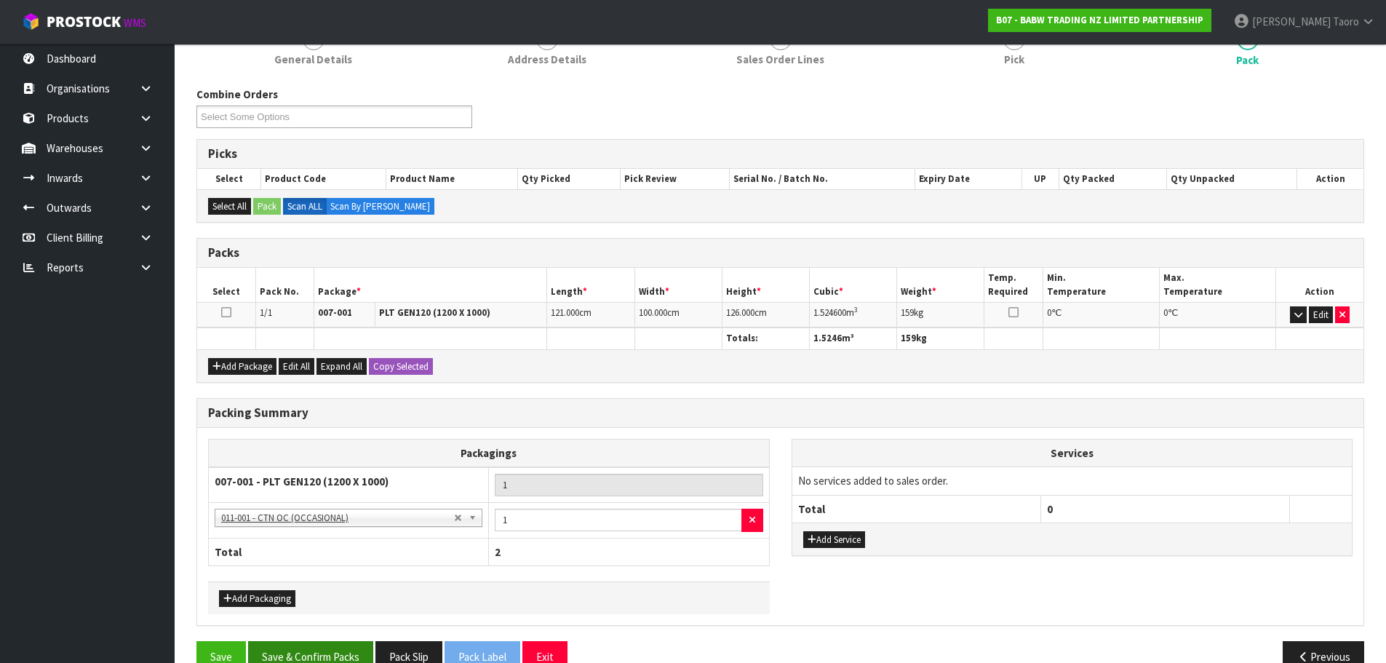
scroll to position [232, 0]
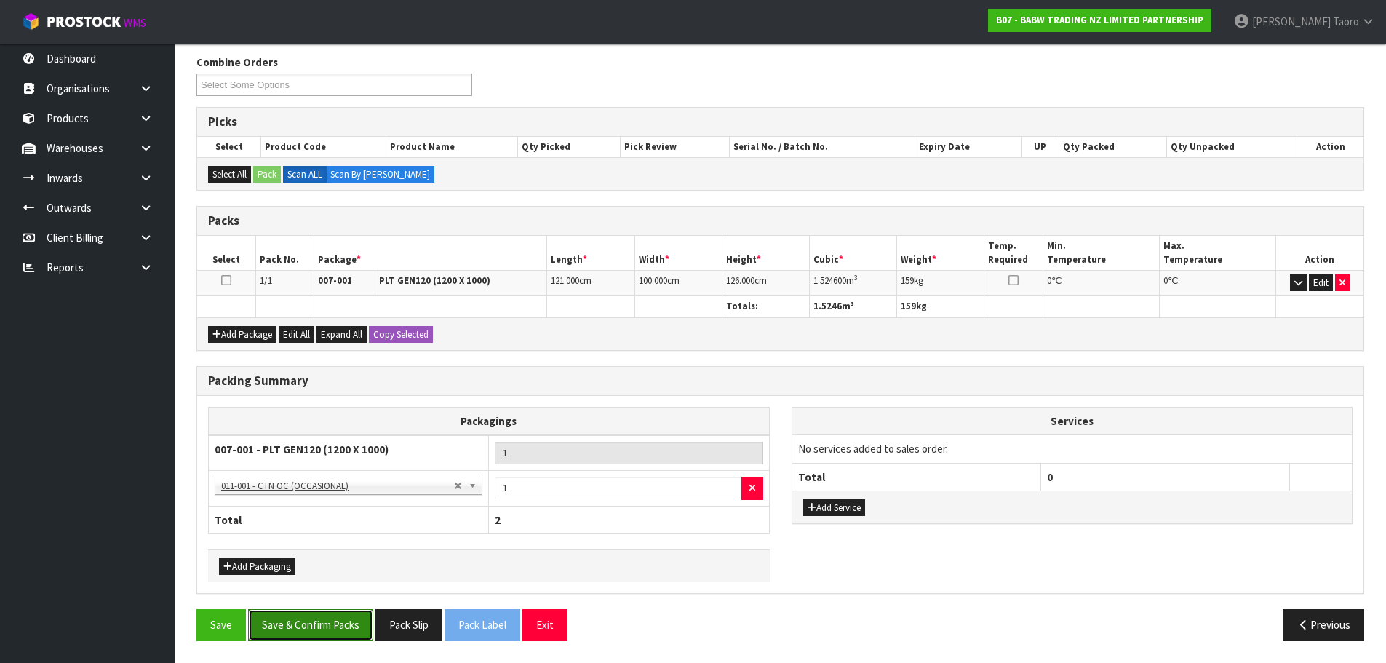
click at [339, 621] on button "Save & Confirm Packs" at bounding box center [310, 624] width 125 height 31
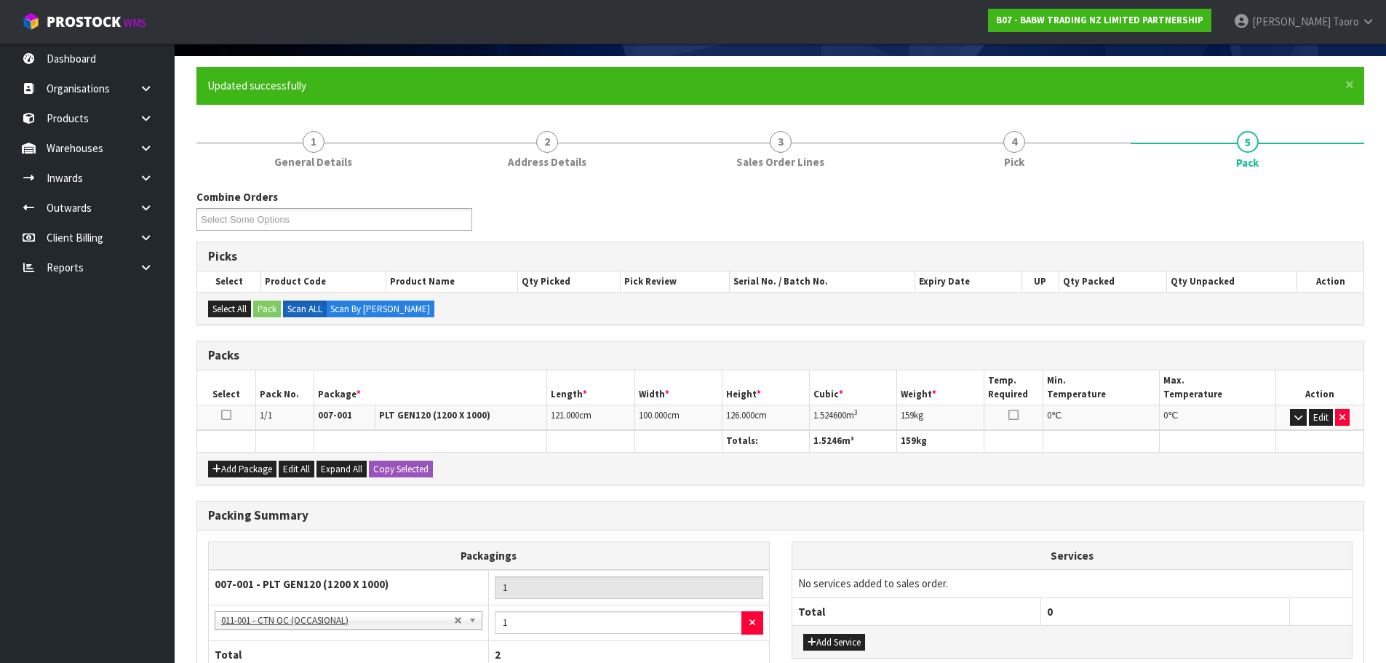
scroll to position [199, 0]
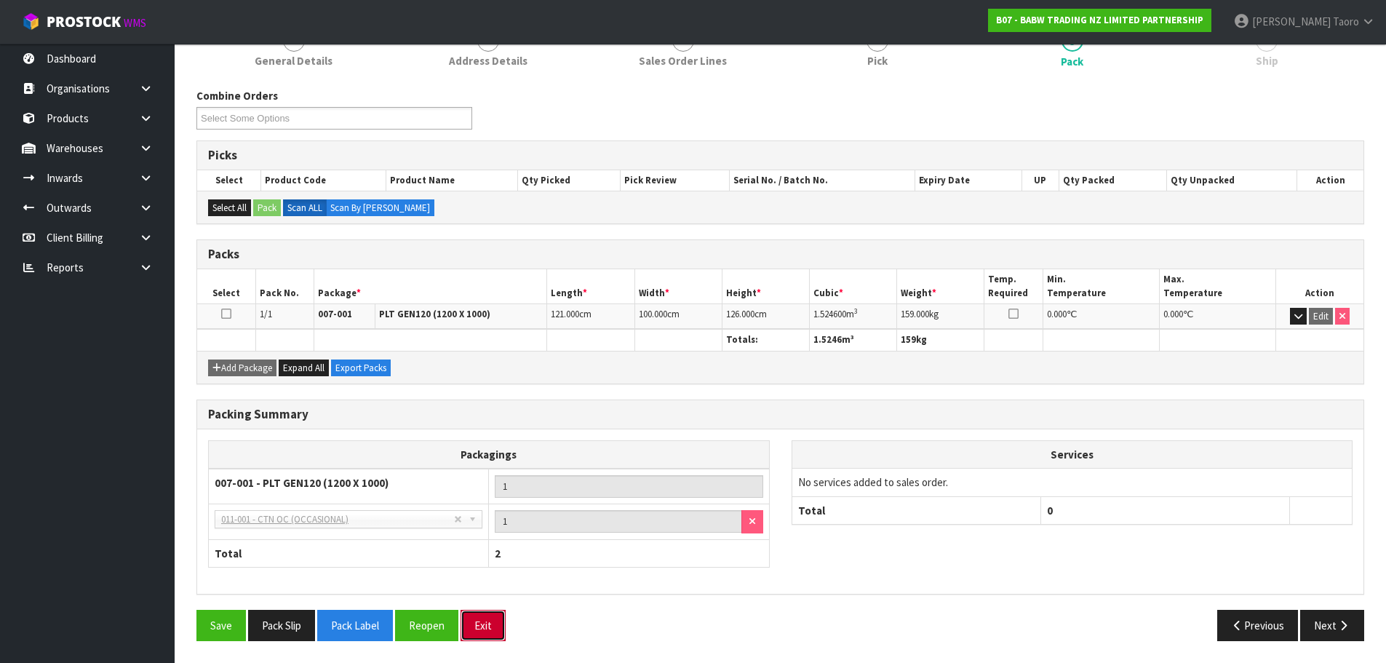
click at [493, 621] on button "Exit" at bounding box center [483, 625] width 45 height 31
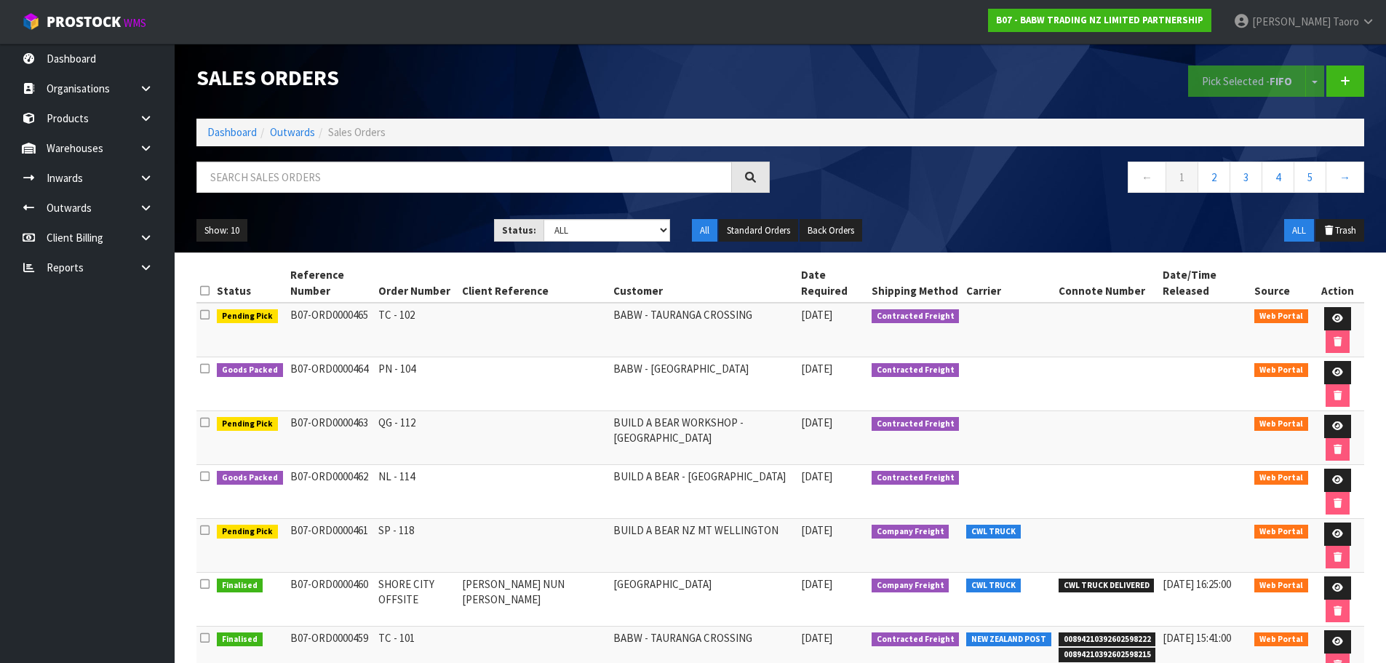
click at [521, 197] on div at bounding box center [483, 183] width 595 height 42
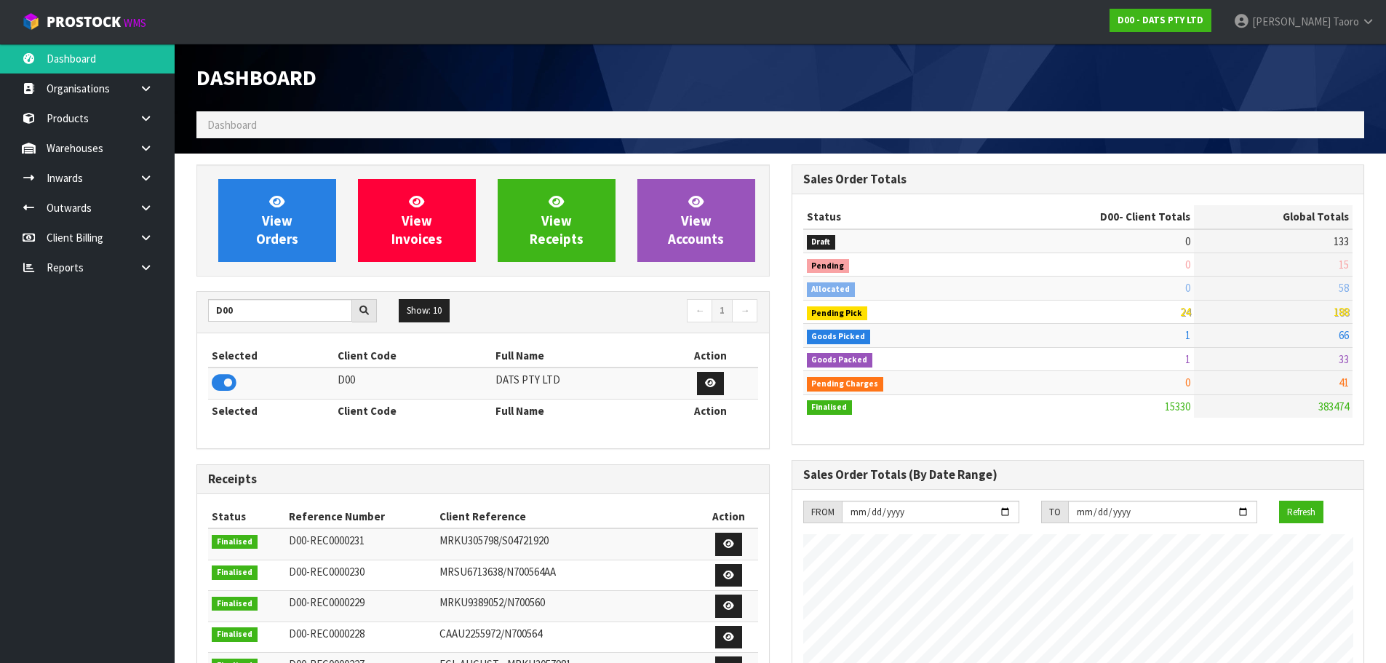
scroll to position [1102, 594]
click at [258, 357] on th "Selected" at bounding box center [271, 355] width 126 height 23
click at [234, 199] on link "View Orders" at bounding box center [277, 220] width 118 height 83
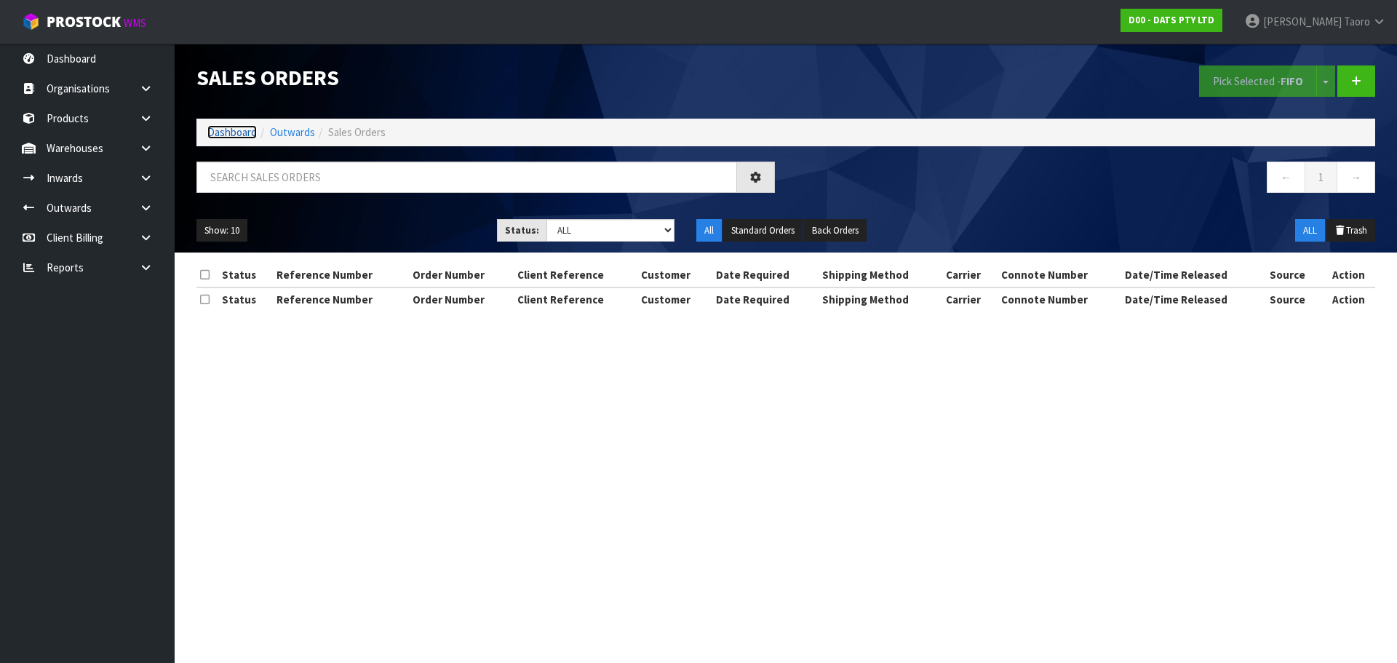
click at [232, 130] on link "Dashboard" at bounding box center [231, 132] width 49 height 14
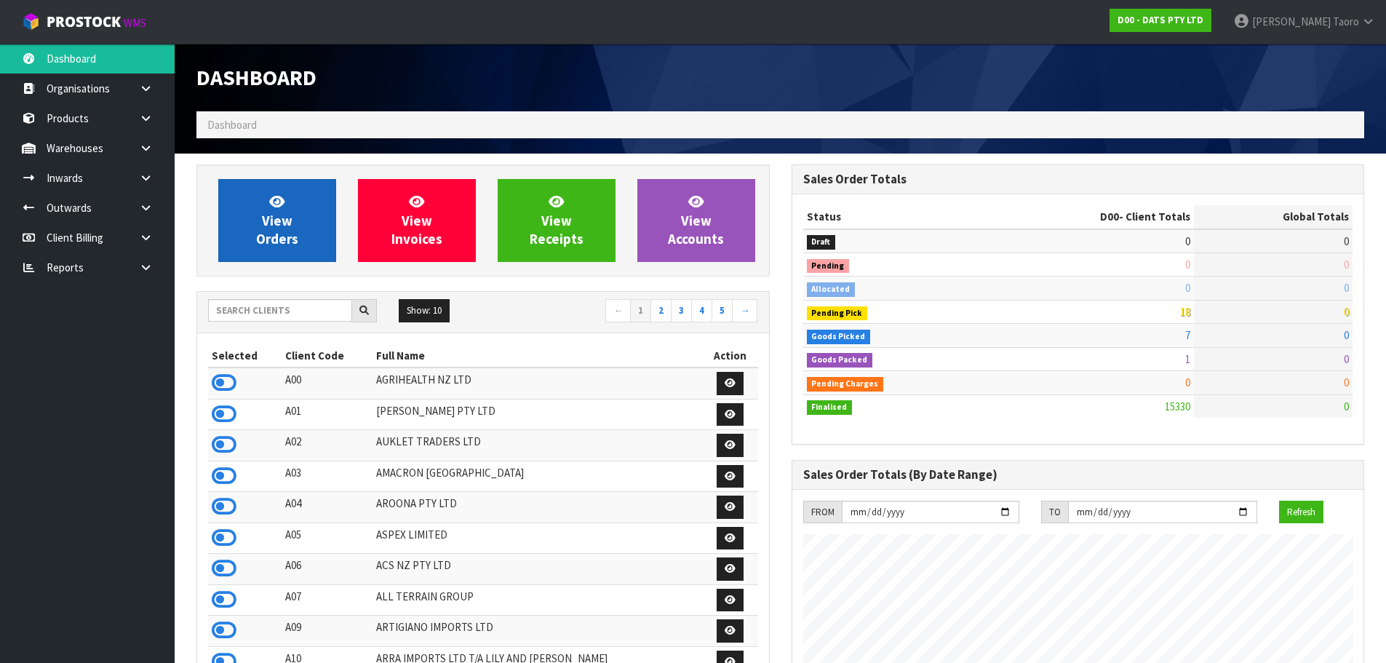
scroll to position [1102, 594]
click at [305, 218] on link "View Orders" at bounding box center [277, 220] width 118 height 83
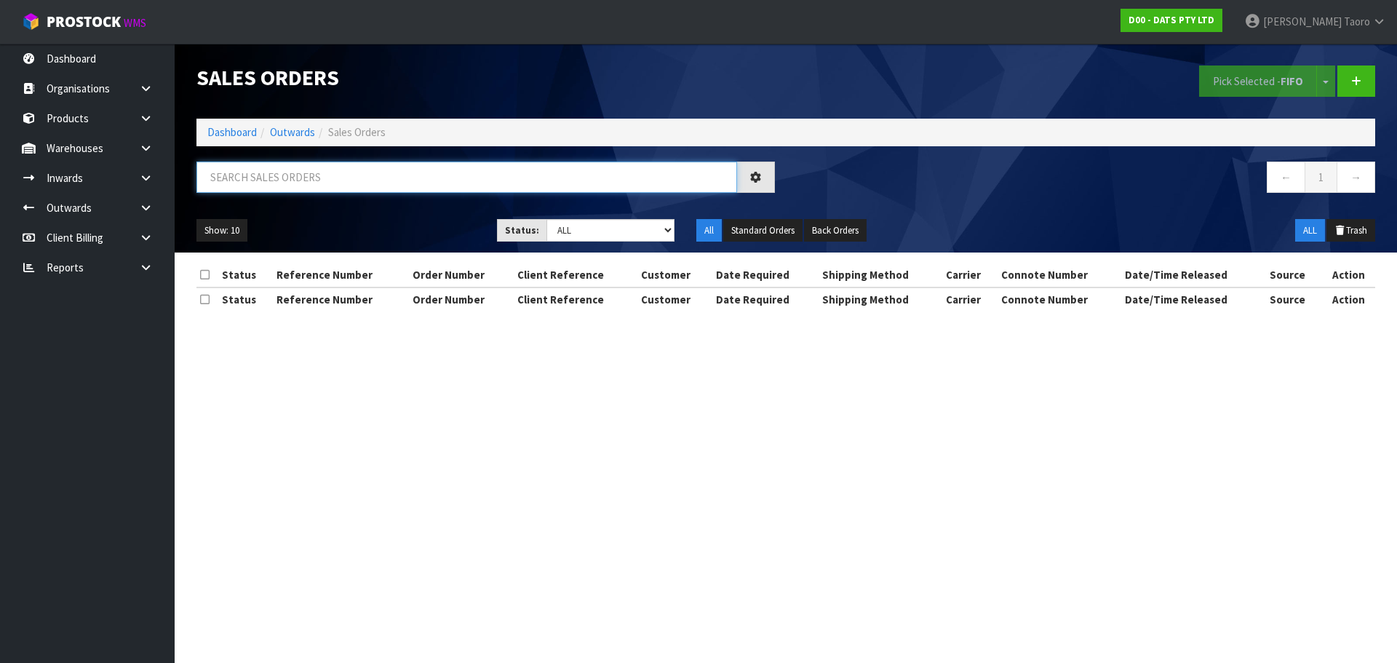
click at [310, 175] on input "text" at bounding box center [466, 177] width 541 height 31
click at [456, 85] on h1 "Sales Orders" at bounding box center [485, 77] width 578 height 24
click at [482, 183] on input "text" at bounding box center [466, 177] width 541 height 31
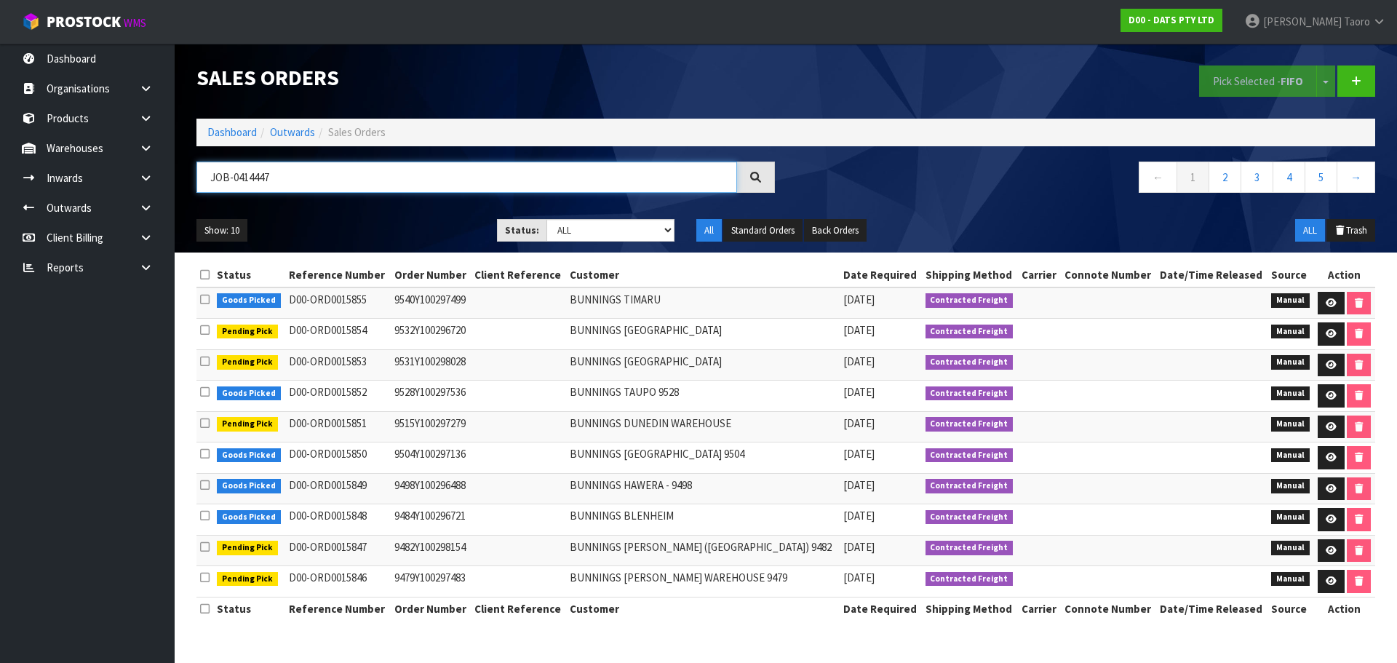
type input "JOB-0414447"
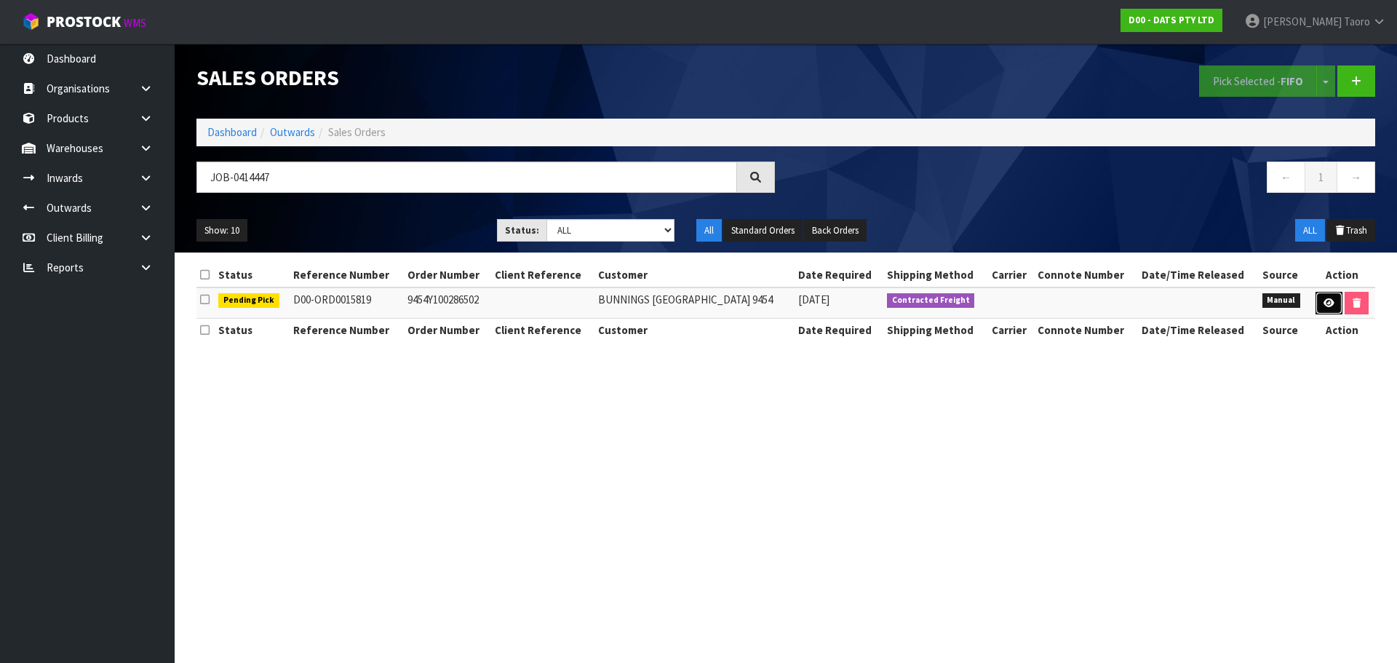
click at [1323, 300] on icon at bounding box center [1328, 302] width 11 height 9
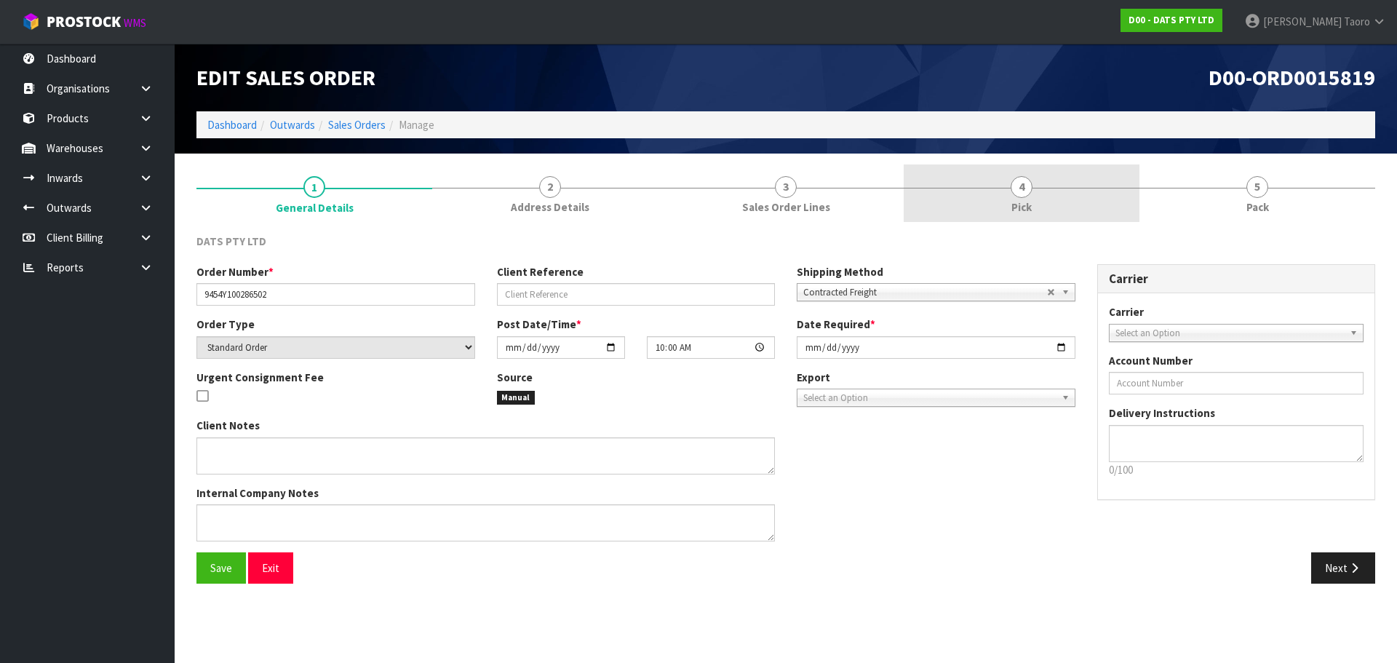
click at [1056, 191] on link "4 Pick" at bounding box center [1022, 192] width 236 height 57
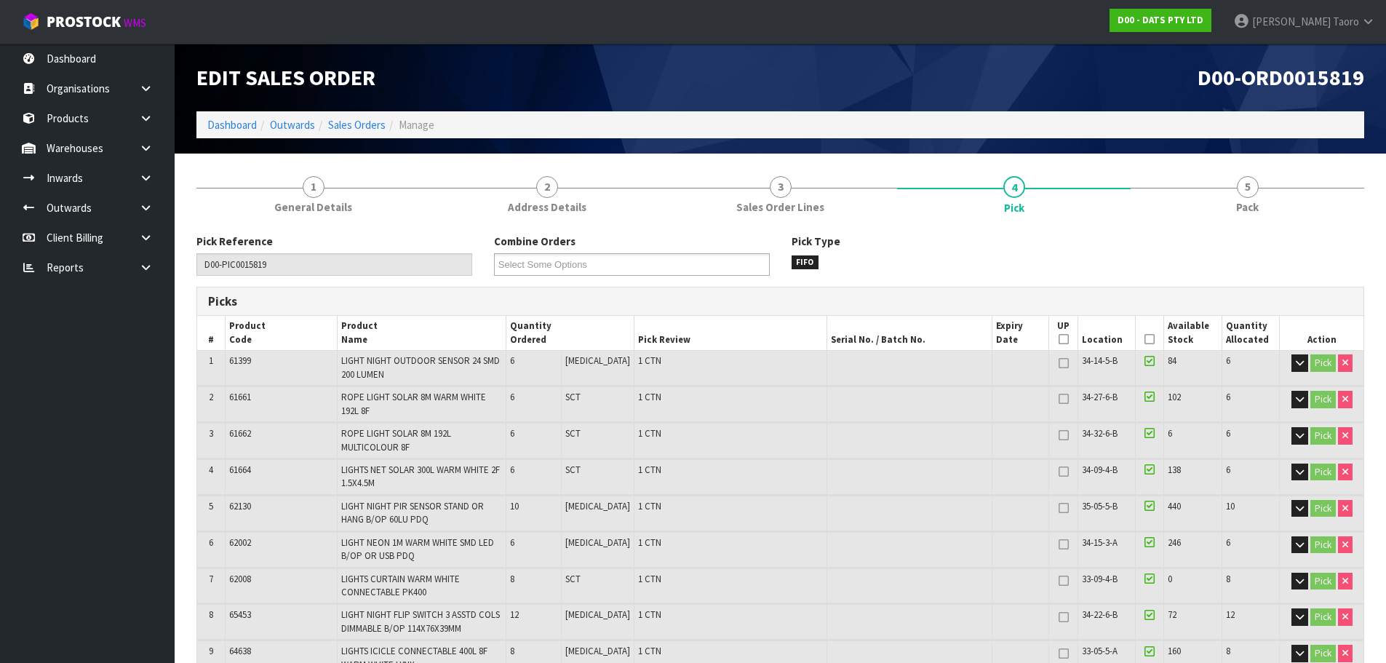
click at [1144, 340] on icon at bounding box center [1149, 339] width 10 height 1
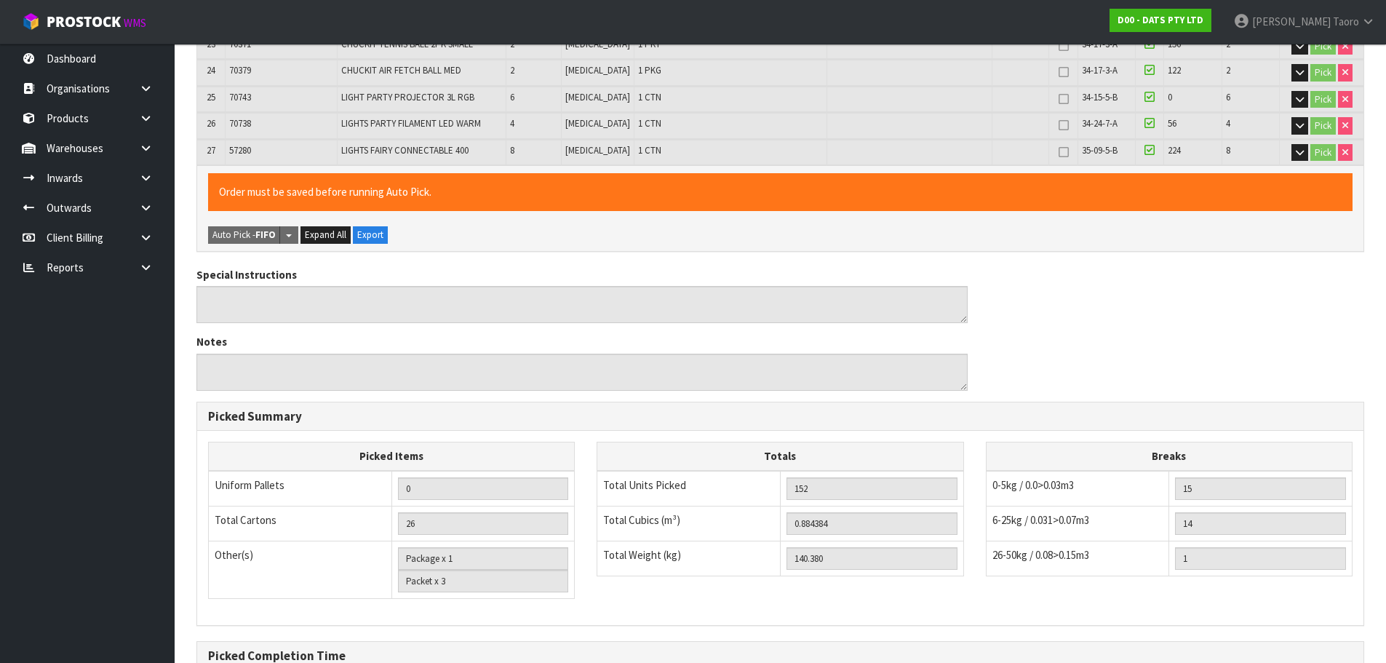
scroll to position [1219, 0]
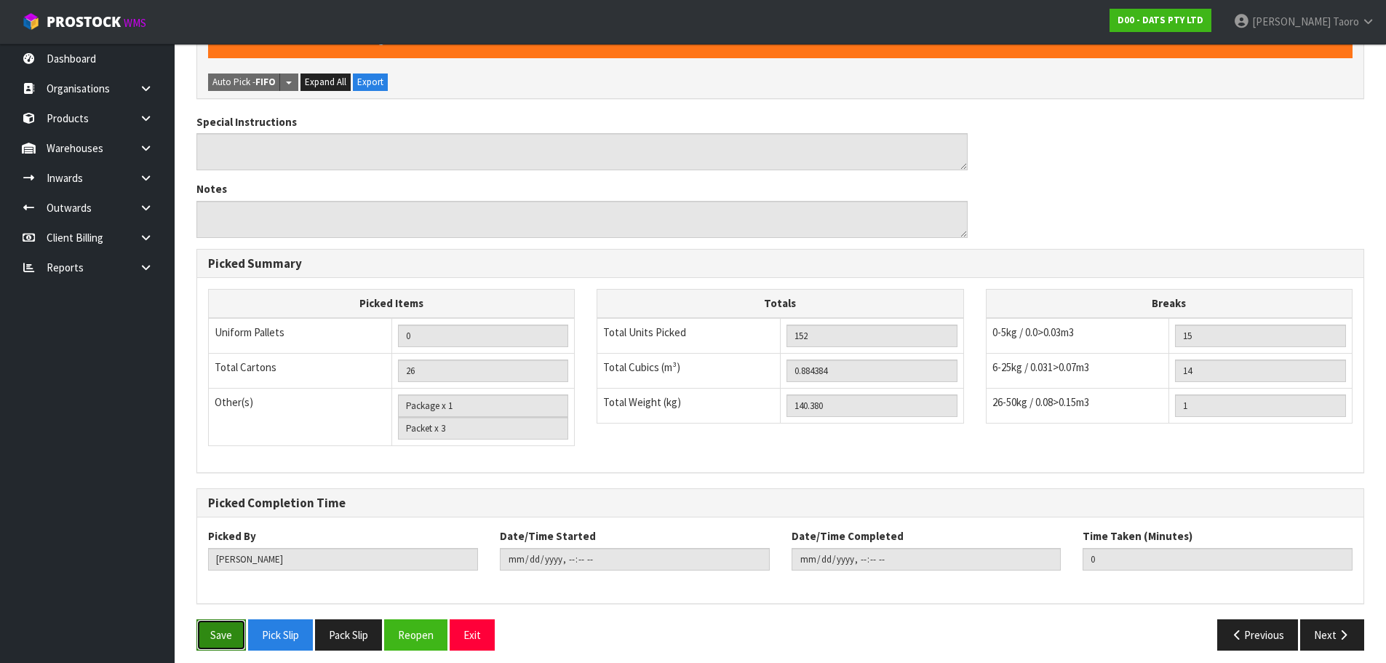
click at [216, 619] on button "Save" at bounding box center [220, 634] width 49 height 31
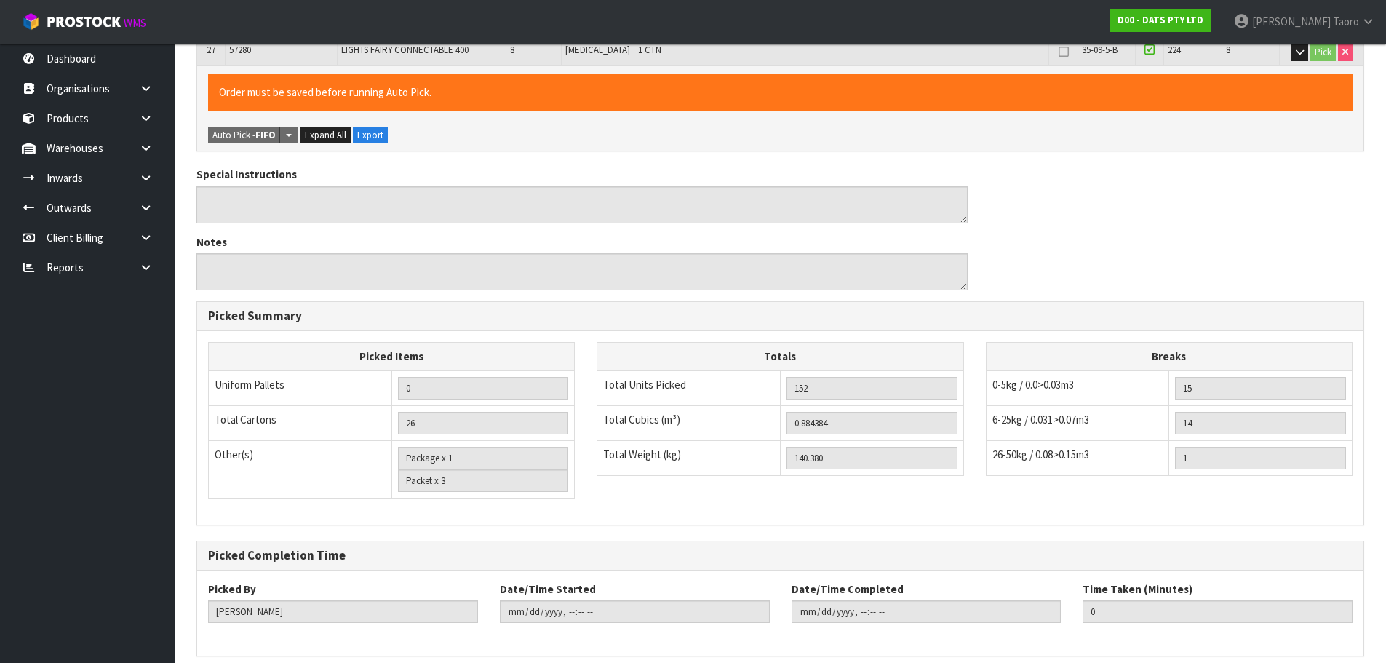
scroll to position [0, 0]
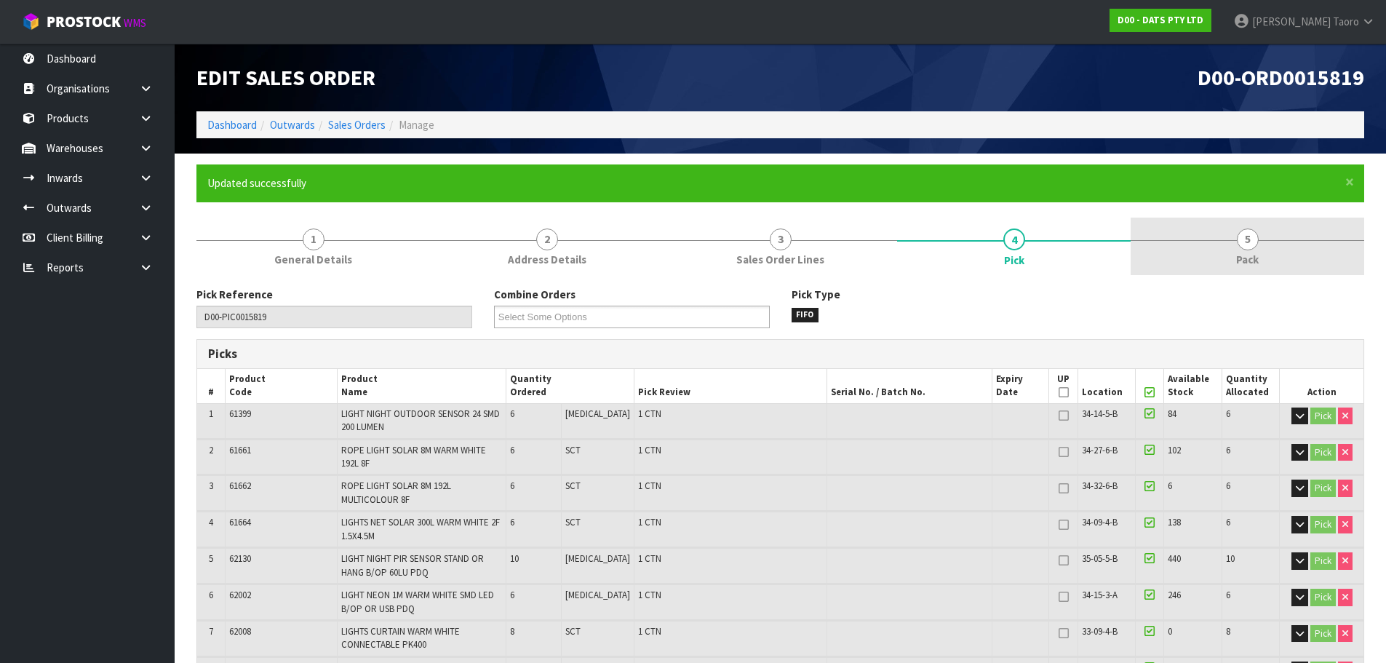
drag, startPoint x: 1247, startPoint y: 260, endPoint x: 1247, endPoint y: 244, distance: 16.0
click at [1248, 260] on span "Pack" at bounding box center [1247, 259] width 23 height 15
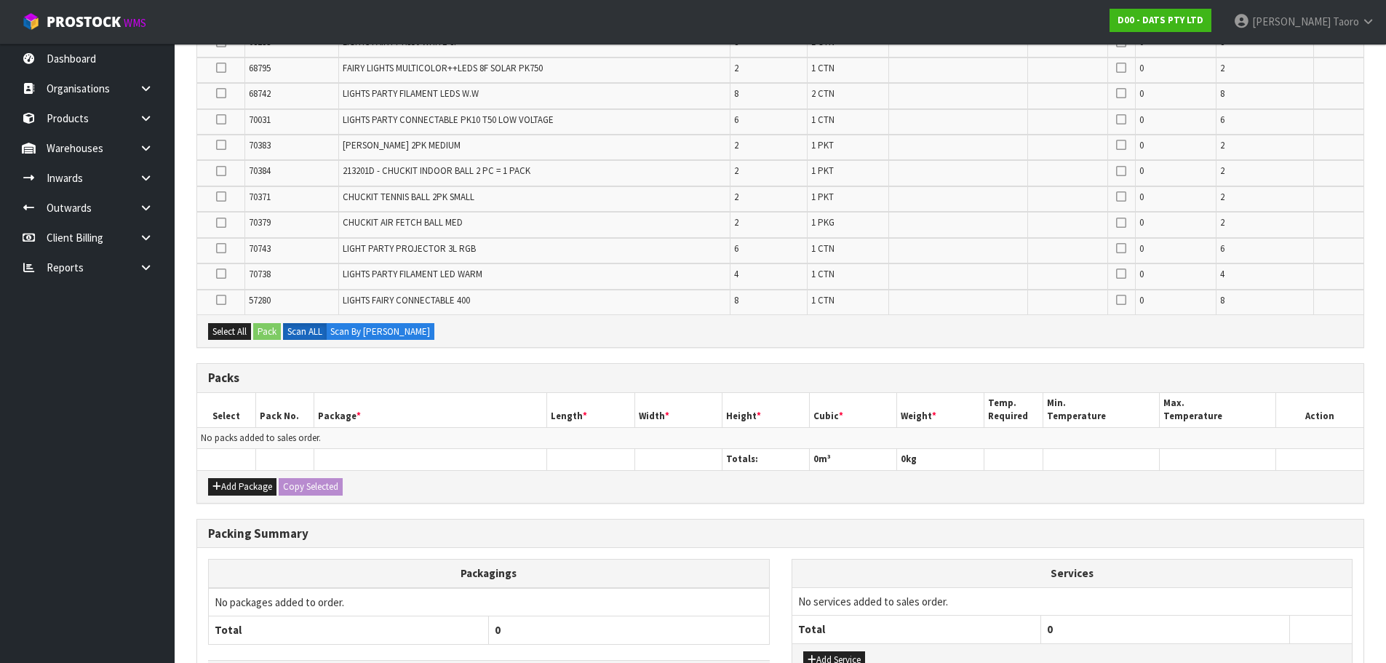
scroll to position [881, 0]
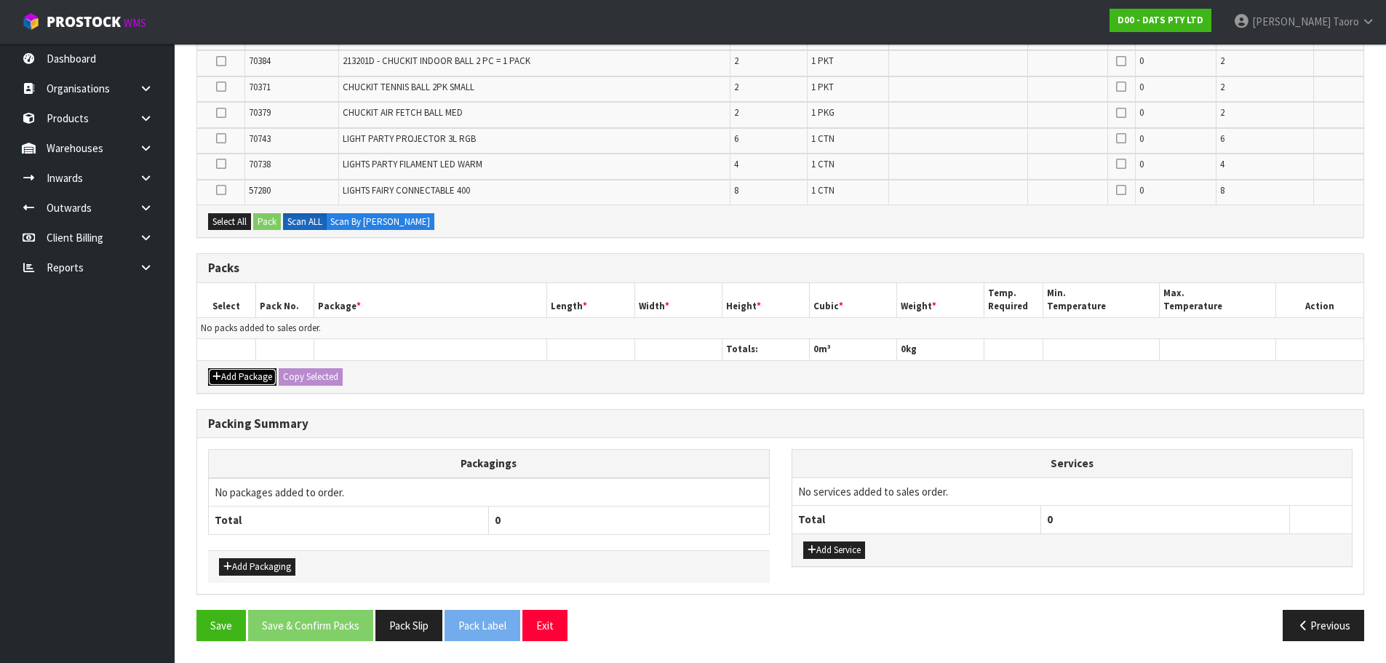
click at [234, 375] on button "Add Package" at bounding box center [242, 376] width 68 height 17
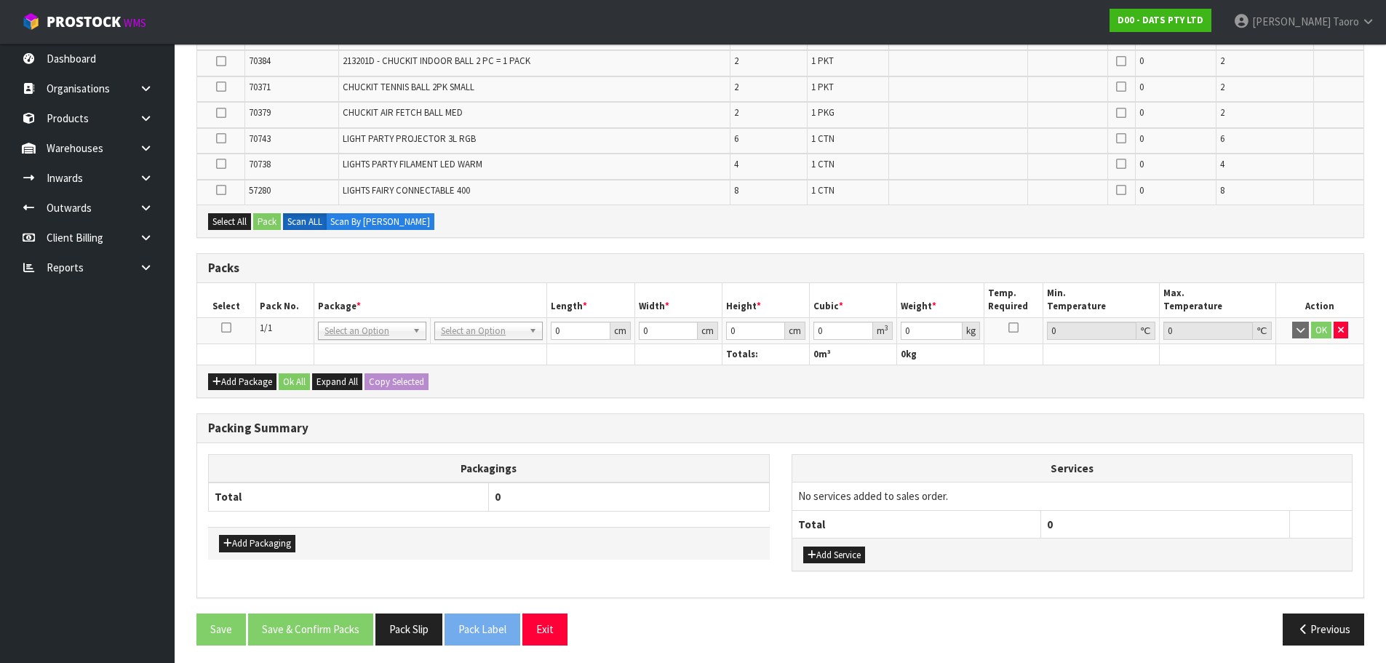
click at [226, 328] on icon at bounding box center [226, 327] width 10 height 1
click at [291, 312] on th "Pack No." at bounding box center [284, 300] width 58 height 34
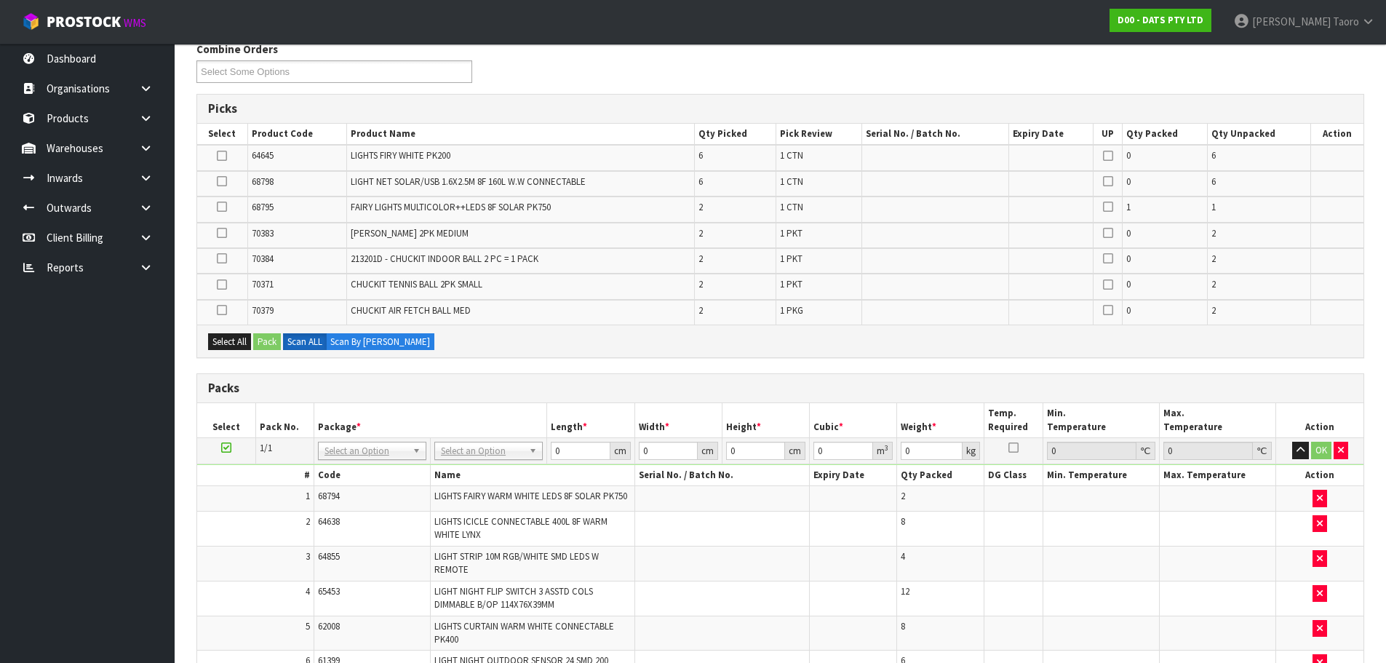
scroll to position [225, 0]
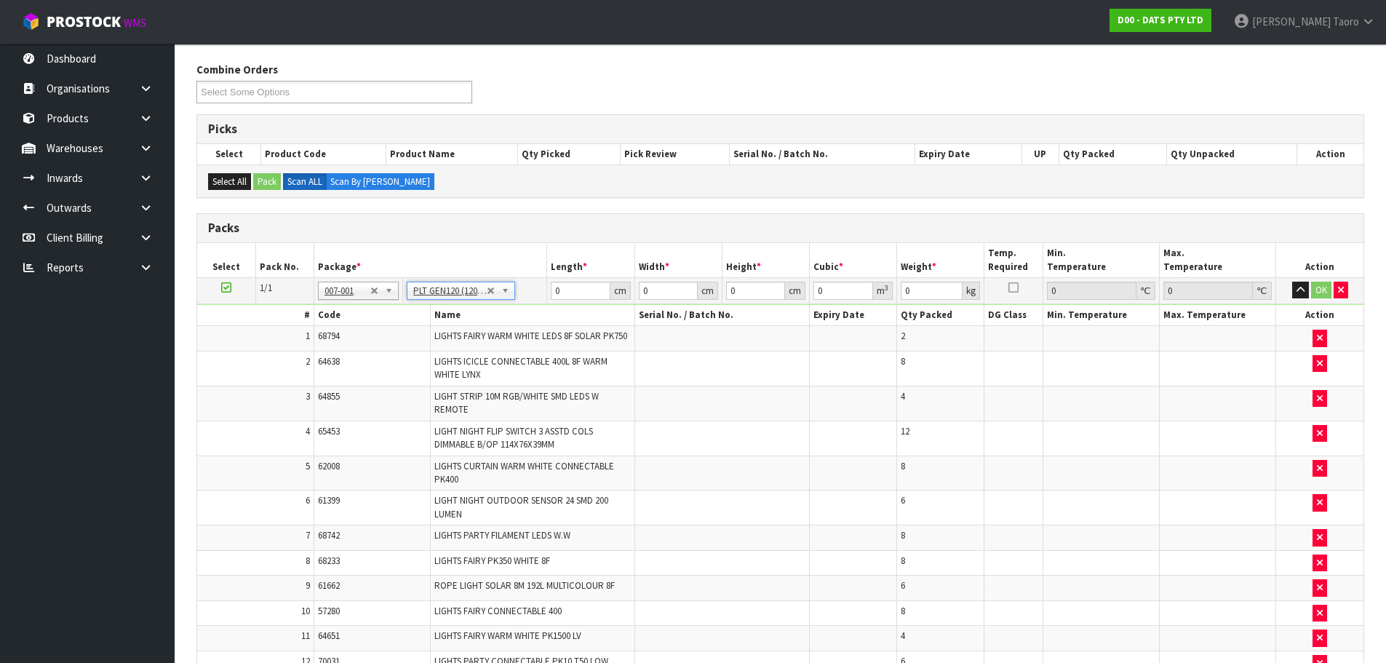
type input "120"
type input "100"
type input "140.38"
click at [577, 284] on input "120" at bounding box center [580, 291] width 59 height 18
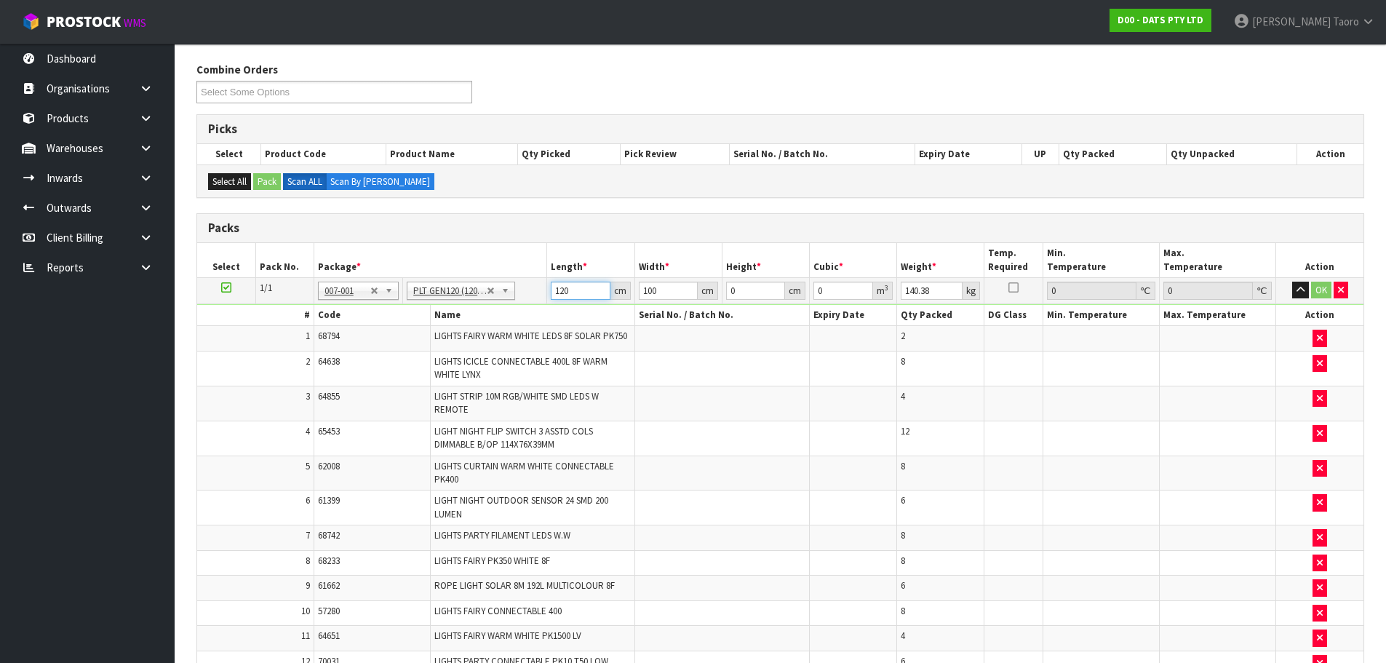
click at [577, 284] on input "120" at bounding box center [580, 291] width 59 height 18
type input "123"
type input "120"
type input "1"
type input "0.01476"
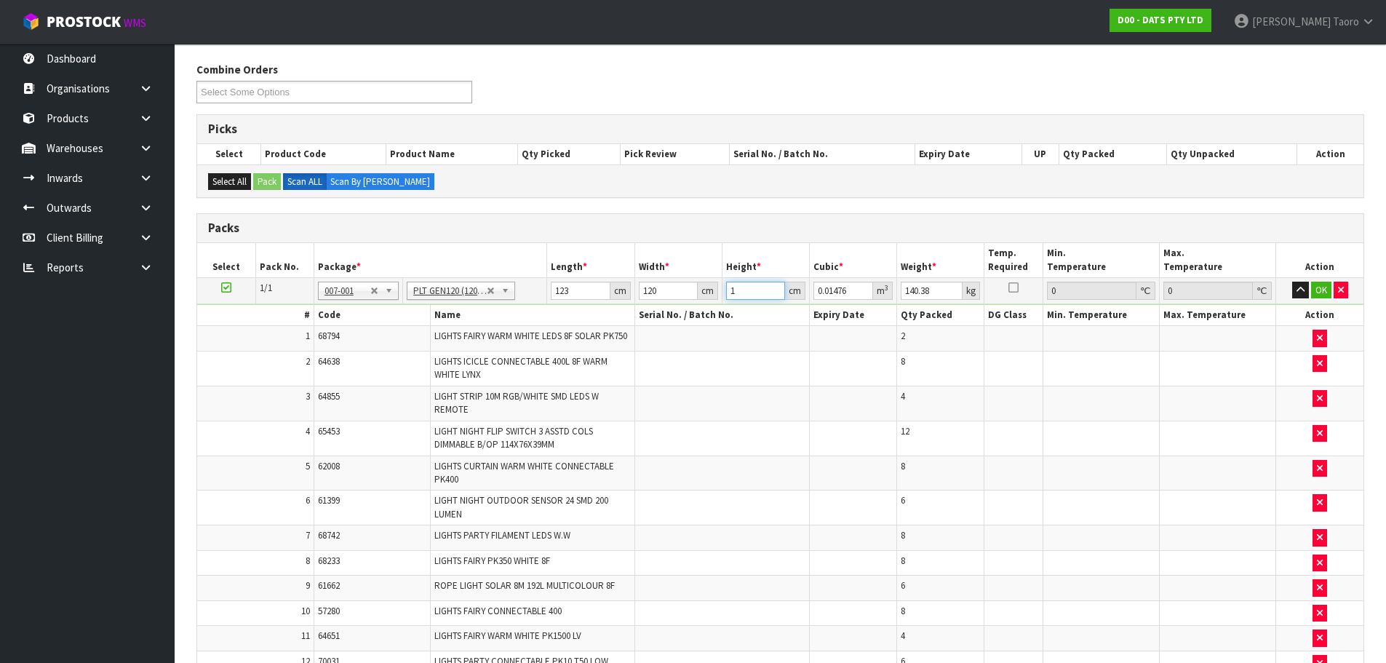
type input "11"
type input "0.16236"
type input "112"
type input "1.65312"
type input "112"
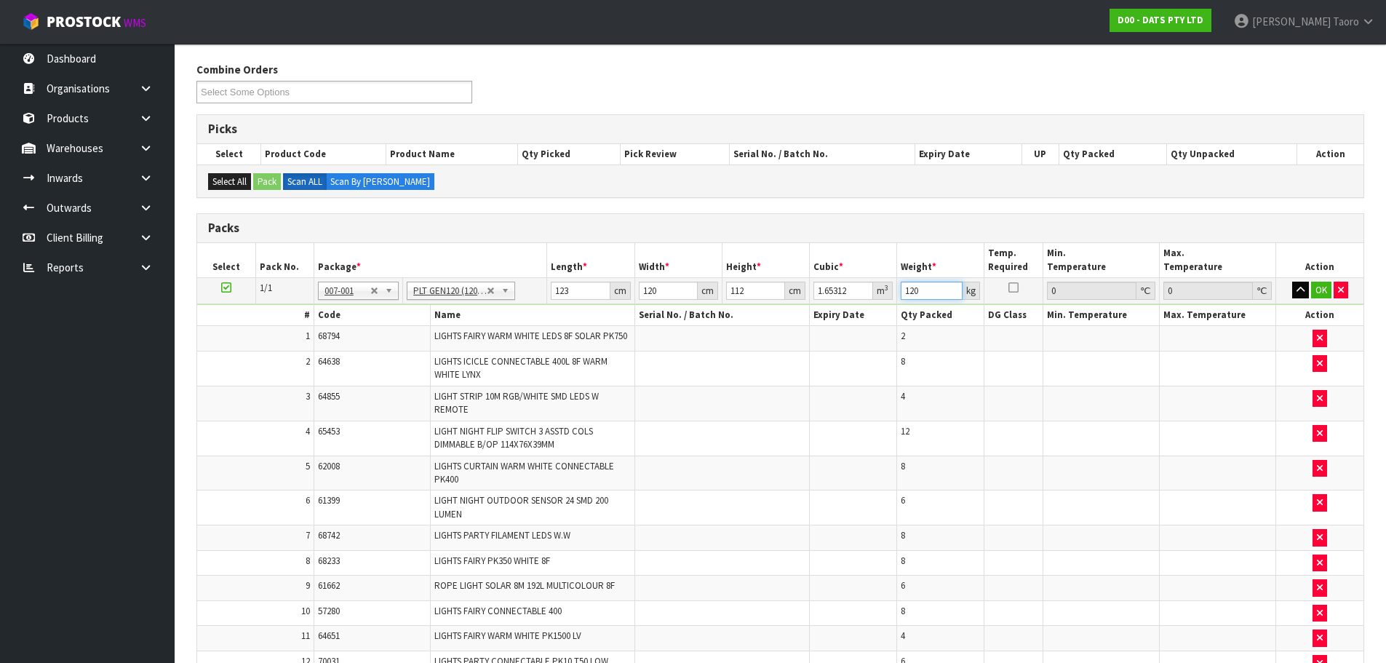
type input "120"
click at [1298, 291] on icon "button" at bounding box center [1301, 289] width 8 height 9
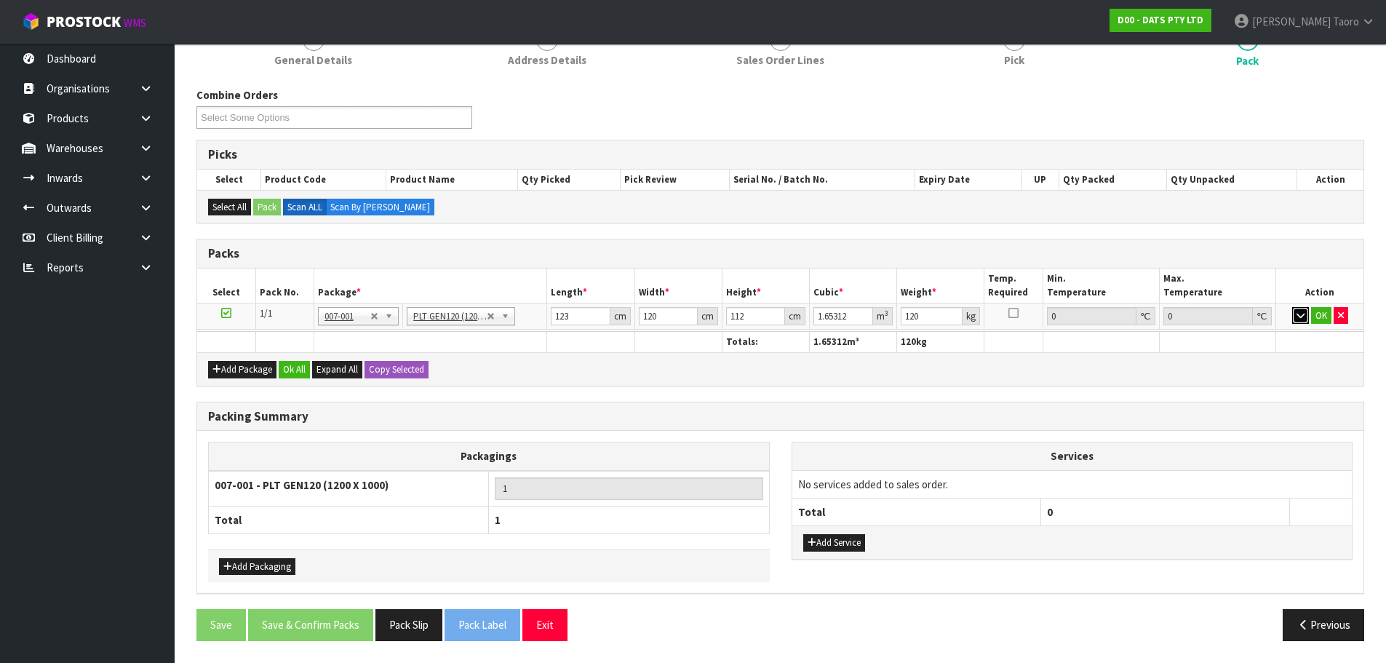
scroll to position [198, 0]
click at [263, 381] on div "Add Package Ok All Expand All Copy Selected" at bounding box center [780, 368] width 1166 height 33
click at [292, 372] on button "Ok All" at bounding box center [294, 369] width 31 height 17
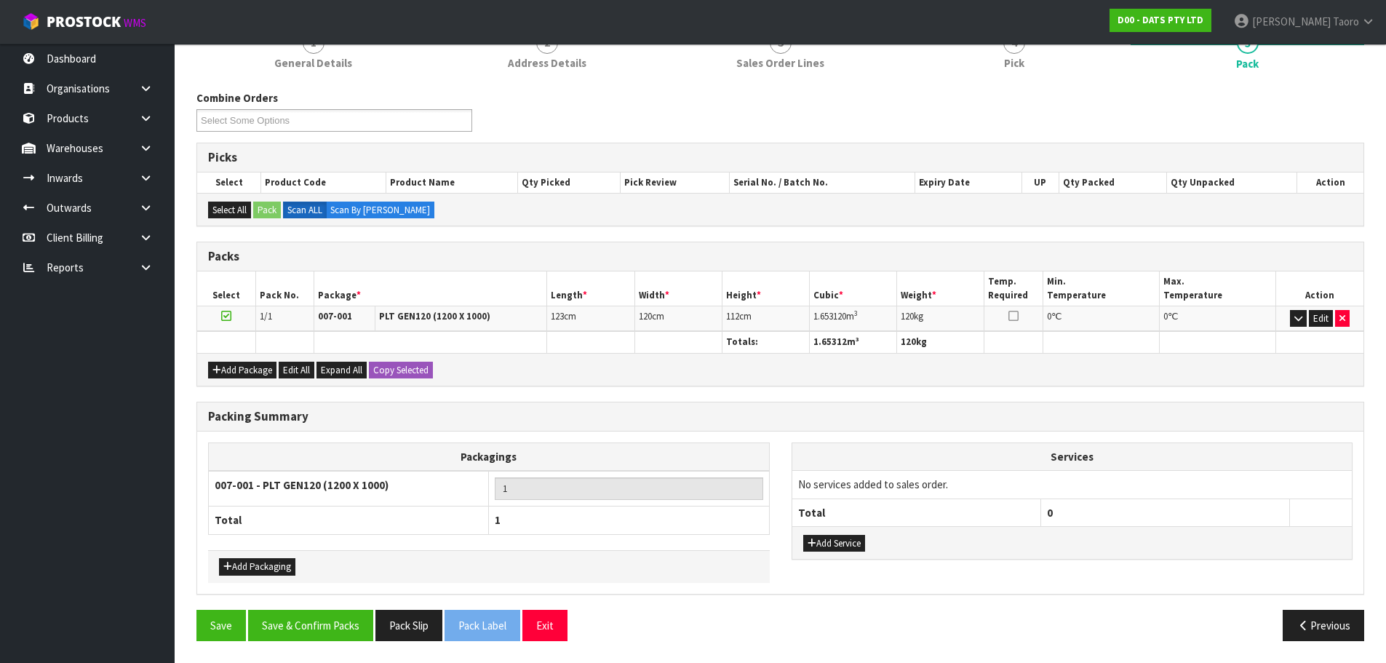
scroll to position [196, 0]
drag, startPoint x: 334, startPoint y: 624, endPoint x: 318, endPoint y: 606, distance: 24.2
click at [335, 624] on button "Save & Confirm Packs" at bounding box center [310, 625] width 125 height 31
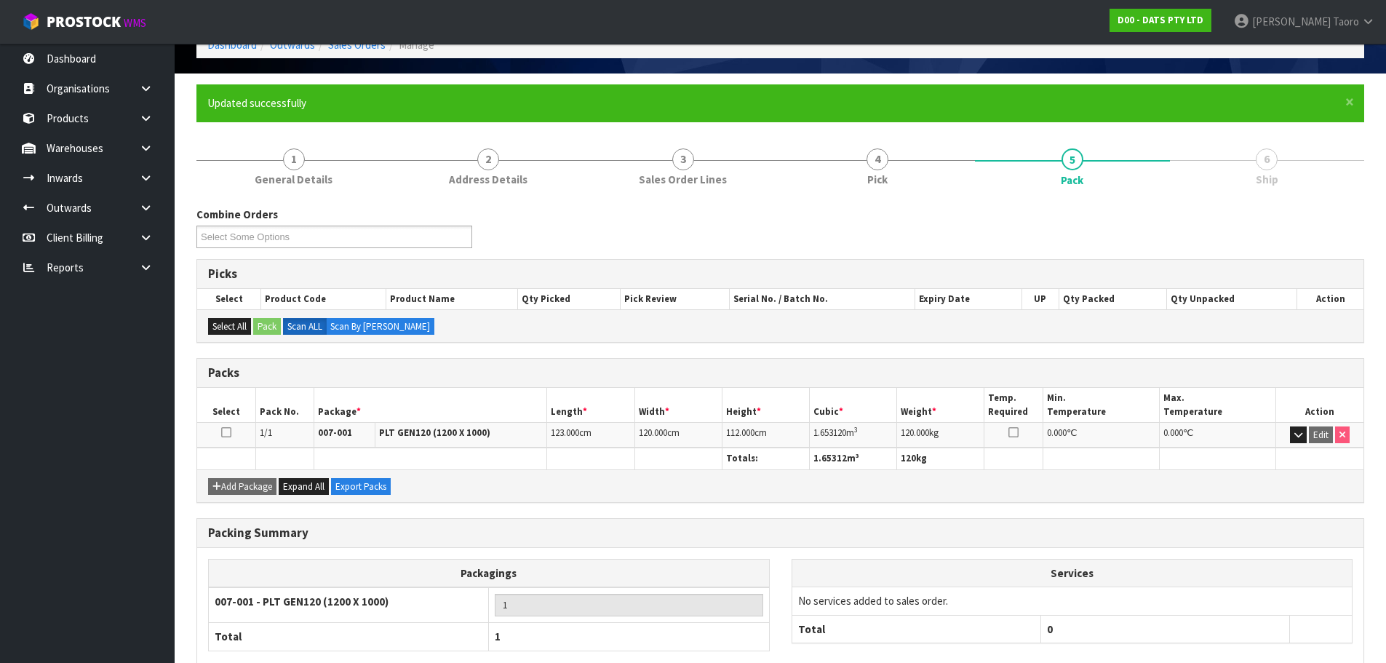
scroll to position [164, 0]
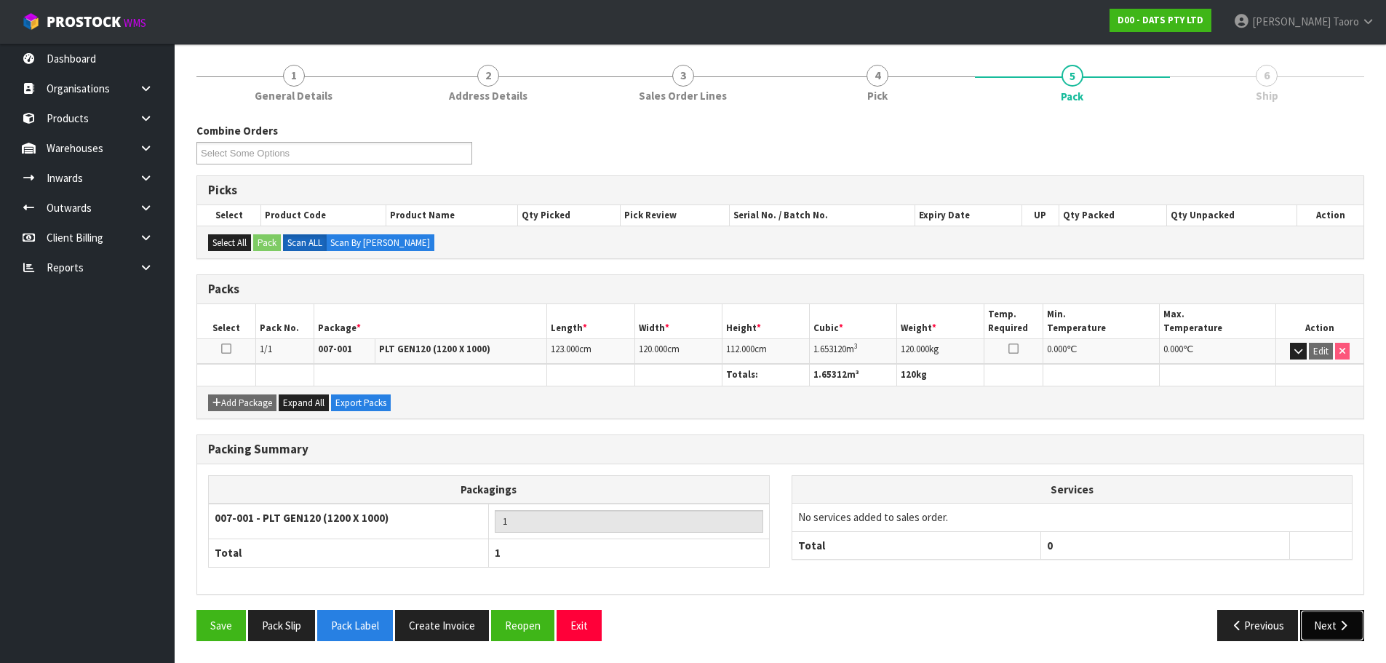
drag, startPoint x: 1341, startPoint y: 618, endPoint x: 1333, endPoint y: 618, distance: 8.0
click at [1342, 618] on button "Next" at bounding box center [1332, 625] width 64 height 31
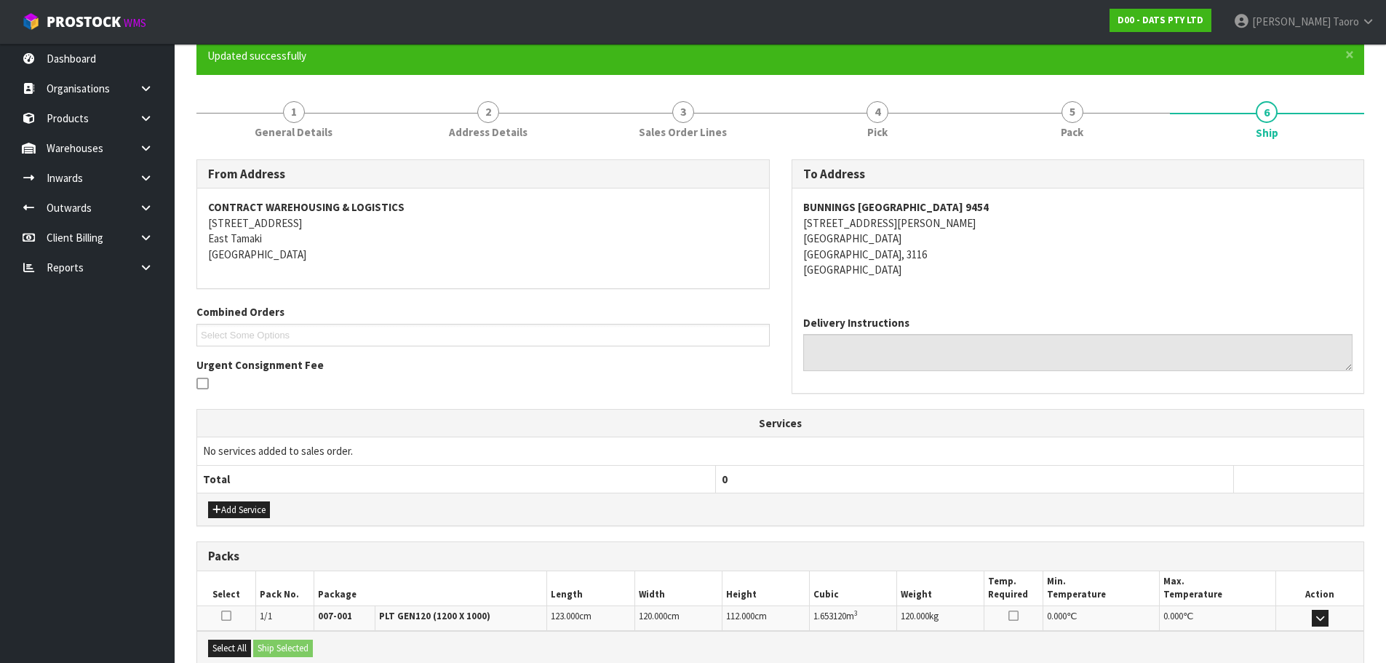
scroll to position [286, 0]
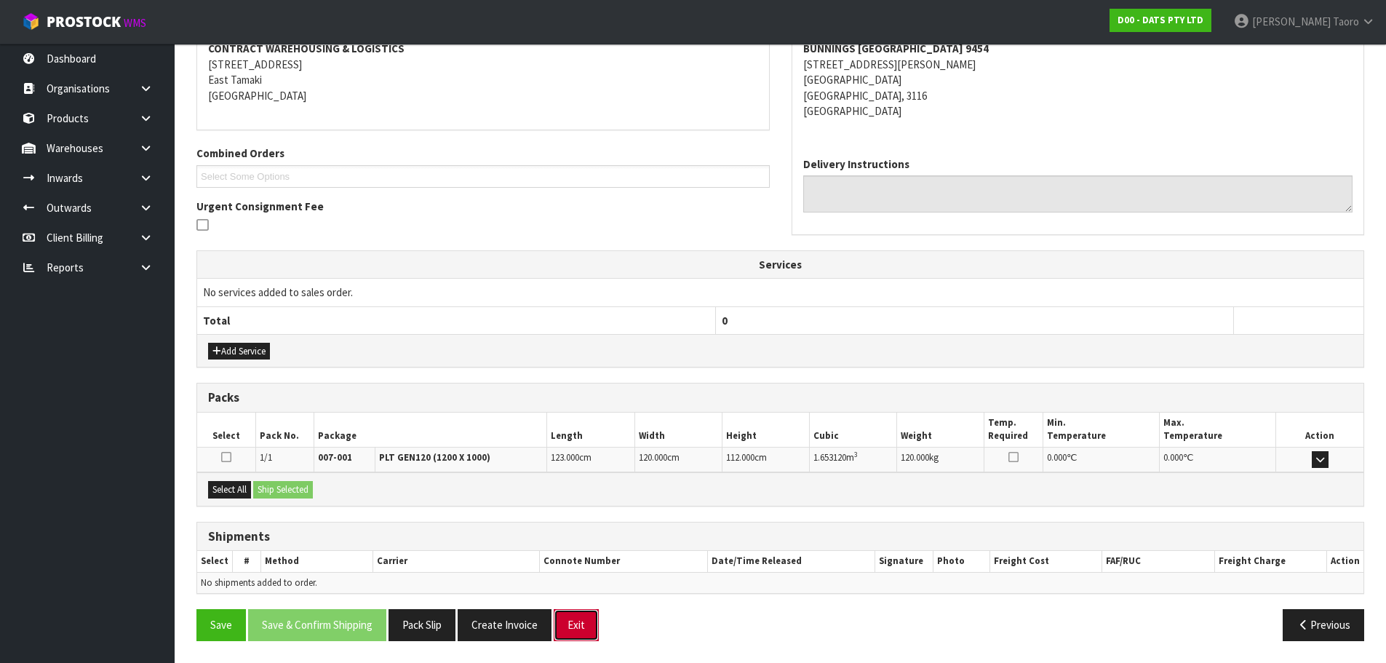
click at [572, 624] on button "Exit" at bounding box center [576, 624] width 45 height 31
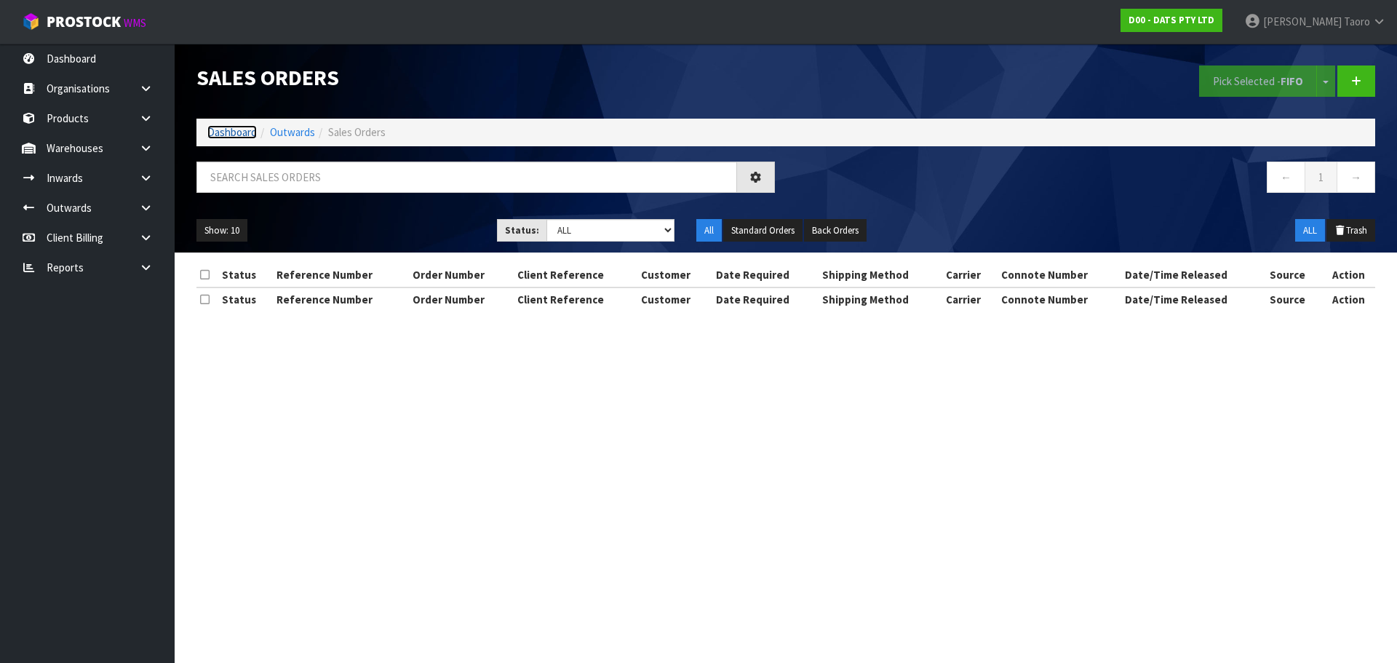
click at [219, 135] on link "Dashboard" at bounding box center [231, 132] width 49 height 14
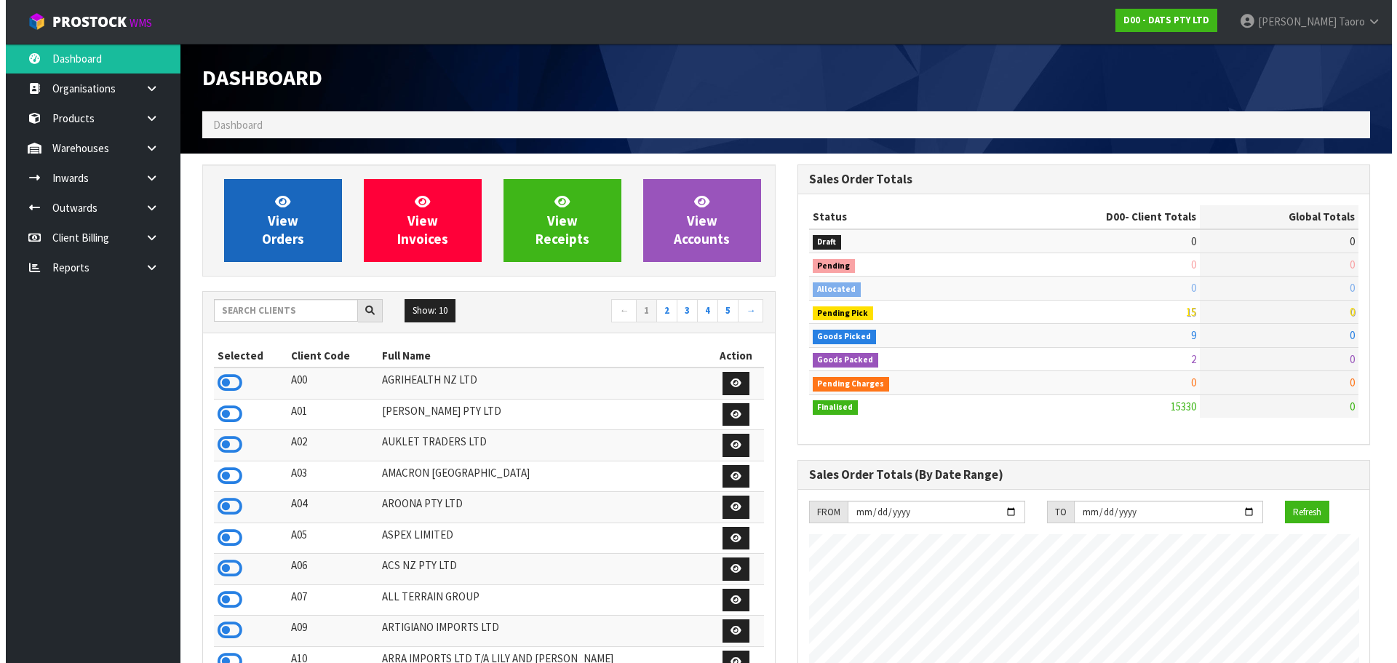
scroll to position [1102, 594]
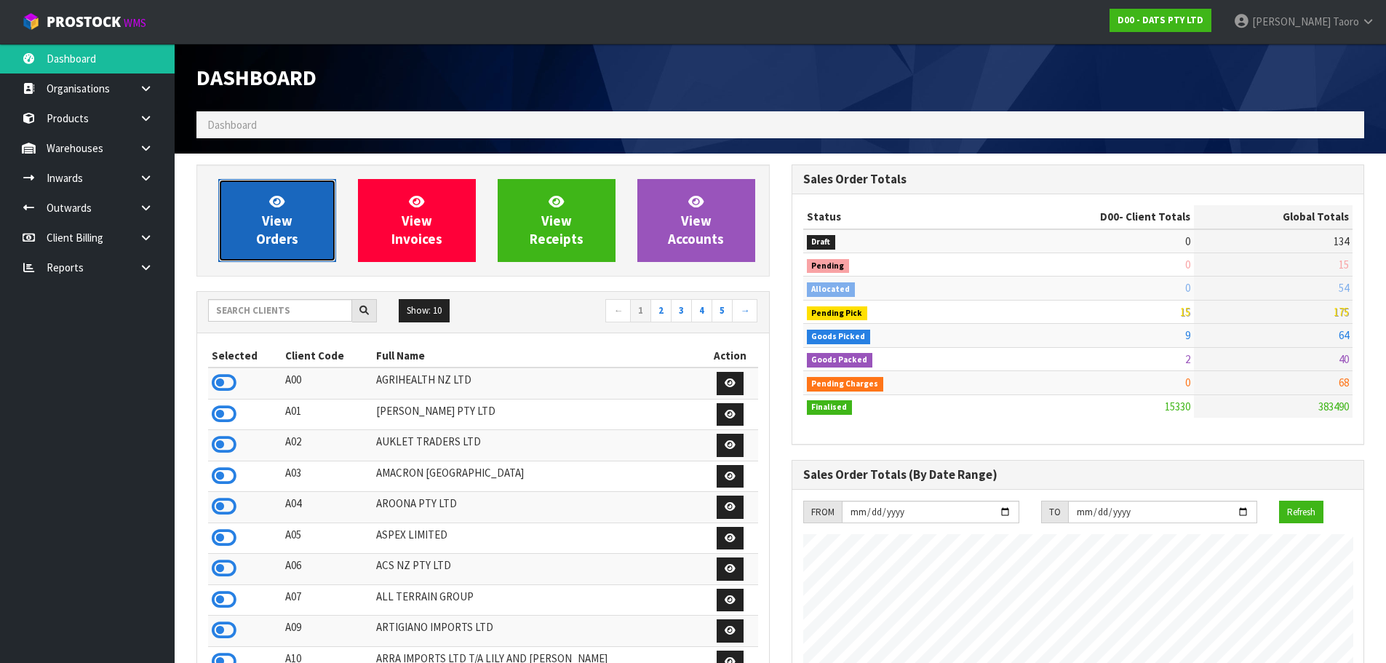
click at [276, 208] on icon at bounding box center [276, 201] width 15 height 14
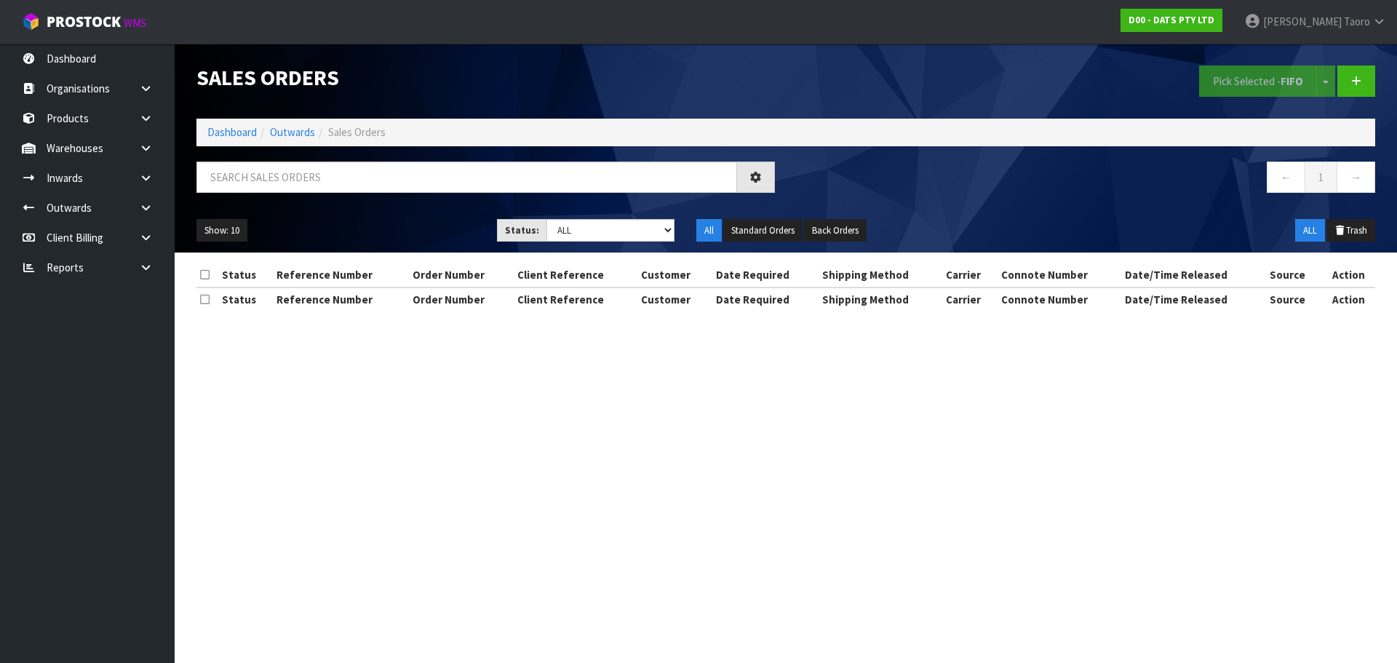
click at [479, 111] on div "Sales Orders" at bounding box center [486, 78] width 600 height 68
